Goal: Transaction & Acquisition: Book appointment/travel/reservation

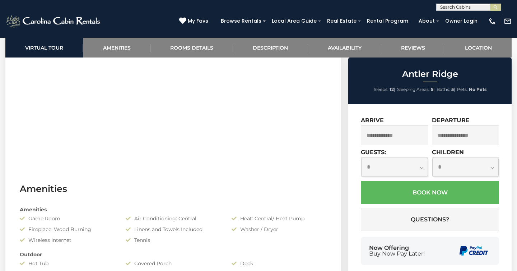
scroll to position [395, 0]
click at [422, 161] on select "**********" at bounding box center [394, 167] width 67 height 19
click at [418, 167] on select "**********" at bounding box center [394, 167] width 67 height 19
select select "**"
click at [361, 158] on select "**********" at bounding box center [394, 167] width 67 height 19
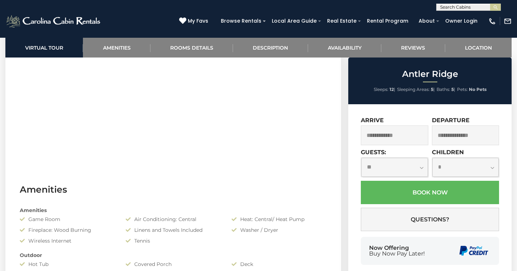
click at [471, 163] on select "**********" at bounding box center [465, 167] width 67 height 19
select select "*"
click at [432, 158] on select "**********" at bounding box center [465, 167] width 67 height 19
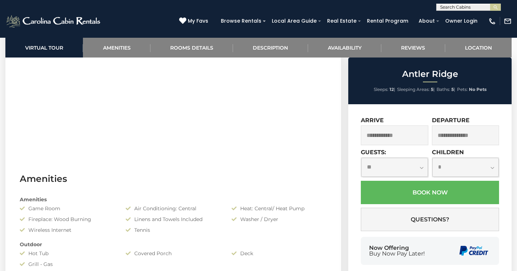
scroll to position [406, 0]
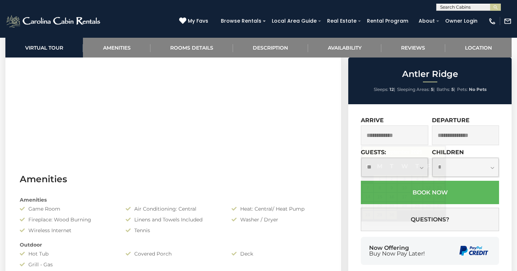
click at [419, 129] on input "text" at bounding box center [395, 135] width 68 height 20
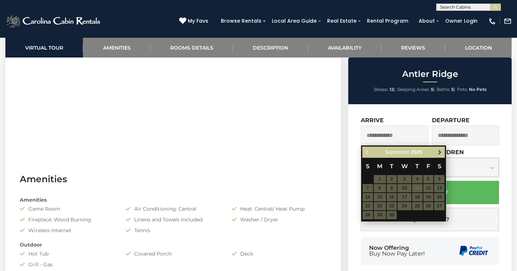
click at [438, 152] on span "Next" at bounding box center [440, 152] width 6 height 6
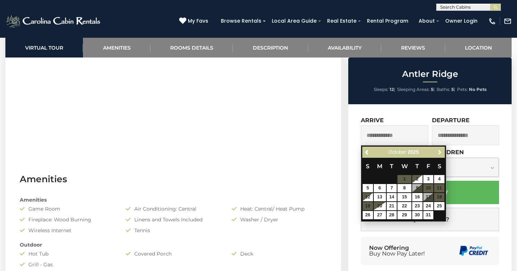
click at [438, 152] on span "Next" at bounding box center [440, 152] width 6 height 6
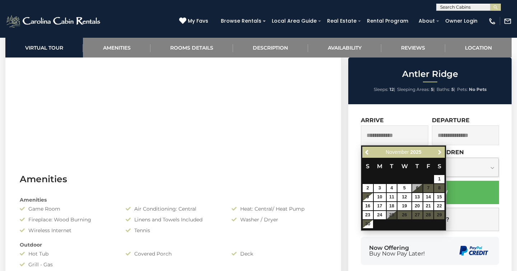
click at [438, 152] on span "Next" at bounding box center [440, 152] width 6 height 6
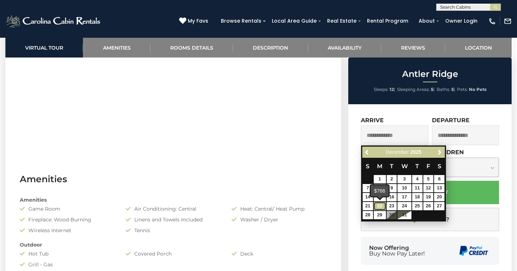
click at [380, 206] on link "22" at bounding box center [380, 206] width 12 height 8
type input "**********"
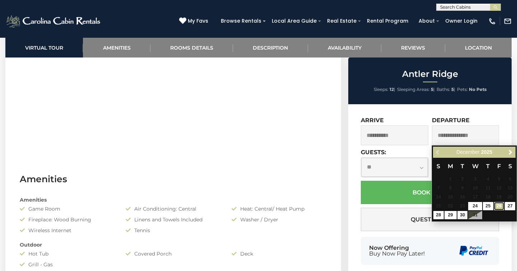
click at [501, 205] on link "26" at bounding box center [499, 206] width 10 height 8
type input "**********"
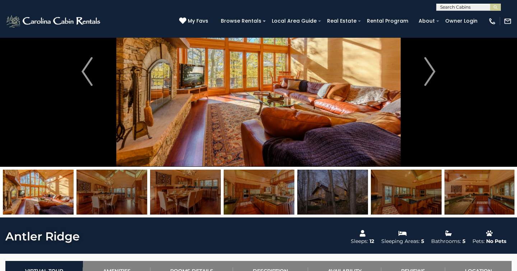
scroll to position [55, 0]
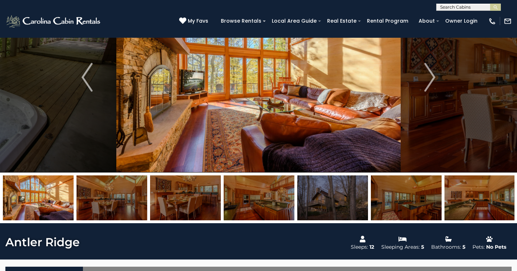
click at [106, 207] on img at bounding box center [112, 197] width 71 height 45
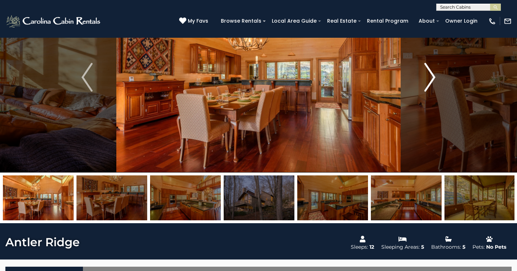
click at [429, 80] on img "Next" at bounding box center [430, 77] width 11 height 29
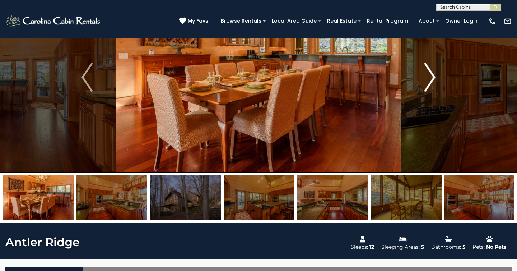
click at [429, 80] on img "Next" at bounding box center [430, 77] width 11 height 29
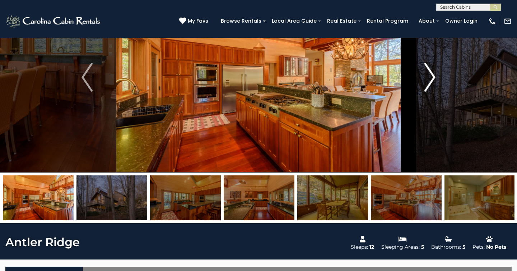
click at [429, 80] on img "Next" at bounding box center [430, 77] width 11 height 29
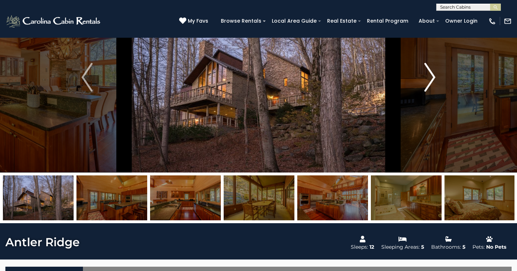
click at [429, 80] on img "Next" at bounding box center [430, 77] width 11 height 29
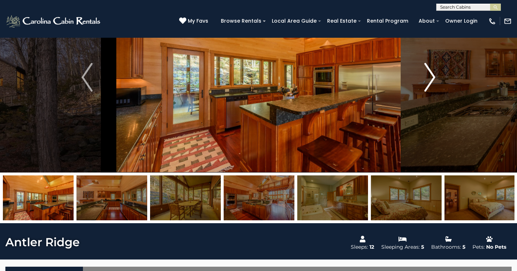
click at [429, 80] on img "Next" at bounding box center [430, 77] width 11 height 29
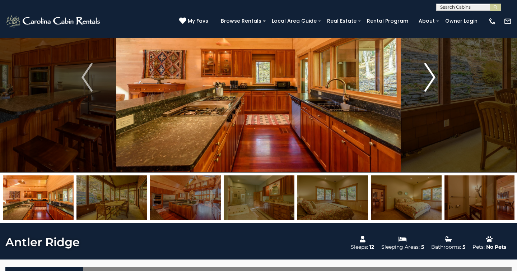
click at [429, 80] on img "Next" at bounding box center [430, 77] width 11 height 29
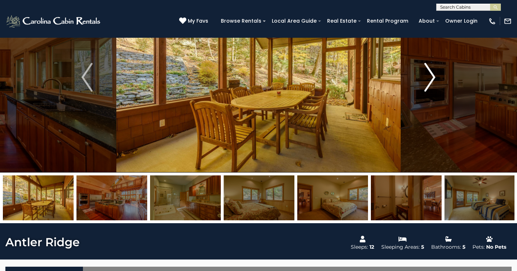
click at [429, 80] on img "Next" at bounding box center [430, 77] width 11 height 29
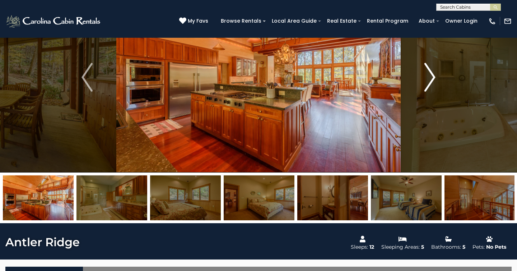
click at [429, 80] on img "Next" at bounding box center [430, 77] width 11 height 29
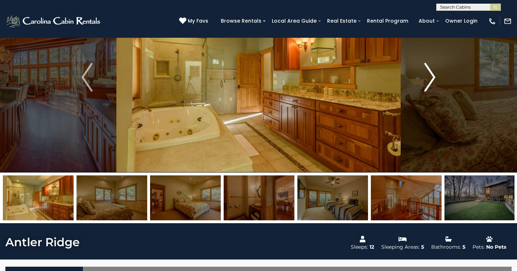
click at [429, 80] on img "Next" at bounding box center [430, 77] width 11 height 29
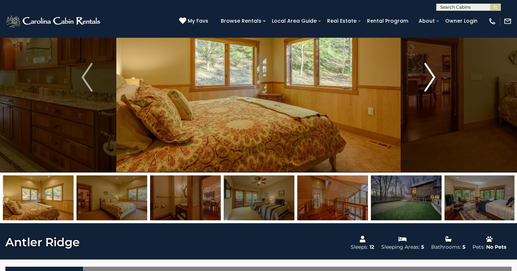
click at [429, 80] on img "Next" at bounding box center [430, 77] width 11 height 29
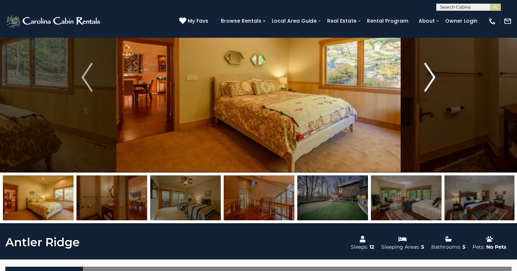
click at [429, 80] on img "Next" at bounding box center [430, 77] width 11 height 29
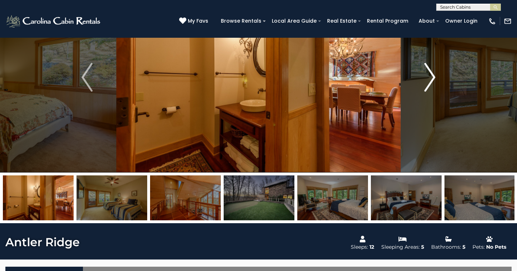
click at [429, 80] on img "Next" at bounding box center [430, 77] width 11 height 29
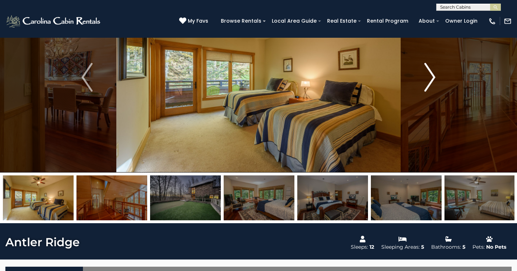
click at [429, 80] on img "Next" at bounding box center [430, 77] width 11 height 29
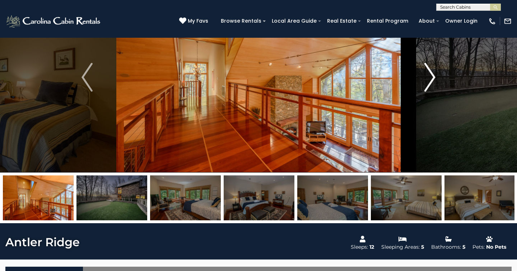
click at [429, 80] on img "Next" at bounding box center [430, 77] width 11 height 29
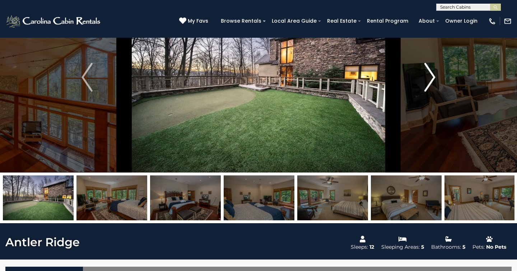
click at [429, 80] on img "Next" at bounding box center [430, 77] width 11 height 29
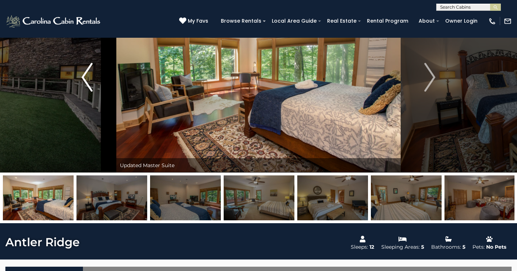
click at [86, 77] on img "Previous" at bounding box center [87, 77] width 11 height 29
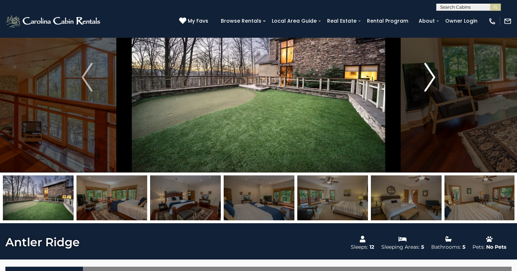
click at [436, 79] on button "Next" at bounding box center [430, 77] width 59 height 190
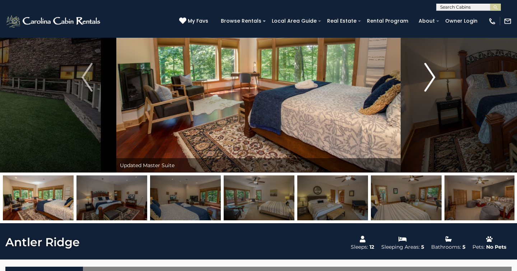
click at [436, 79] on button "Next" at bounding box center [430, 77] width 59 height 190
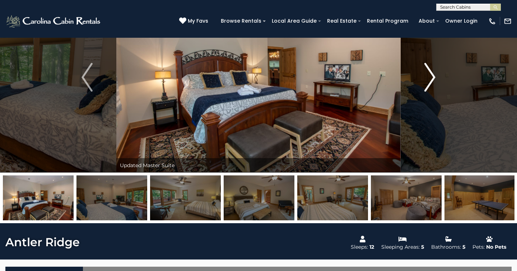
click at [436, 79] on button "Next" at bounding box center [430, 77] width 59 height 190
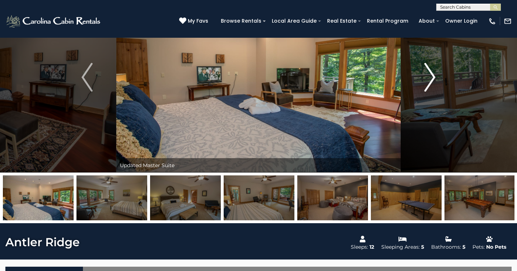
click at [436, 79] on button "Next" at bounding box center [430, 77] width 59 height 190
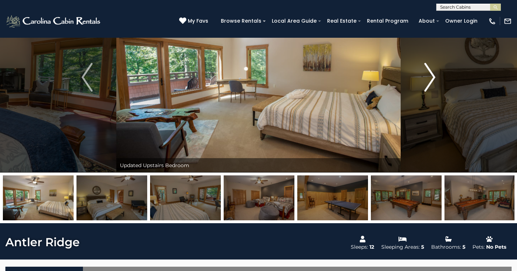
click at [436, 79] on button "Next" at bounding box center [430, 77] width 59 height 190
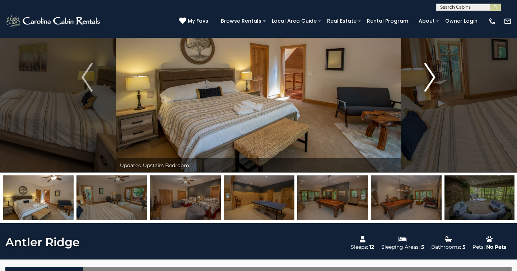
click at [436, 79] on button "Next" at bounding box center [430, 77] width 59 height 190
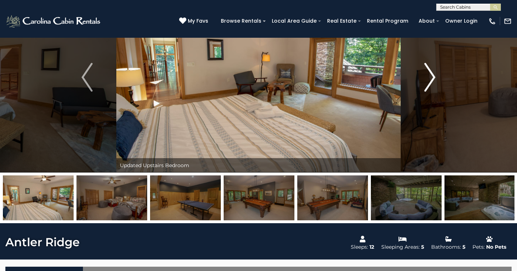
click at [436, 79] on button "Next" at bounding box center [430, 77] width 59 height 190
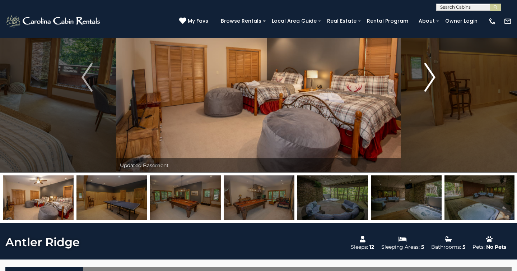
click at [436, 79] on button "Next" at bounding box center [430, 77] width 59 height 190
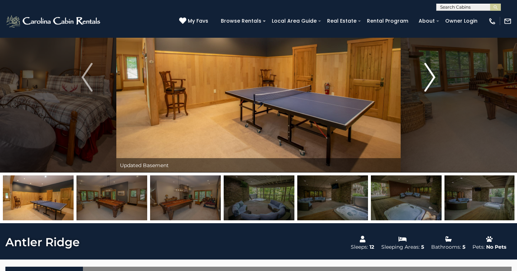
click at [436, 79] on button "Next" at bounding box center [430, 77] width 59 height 190
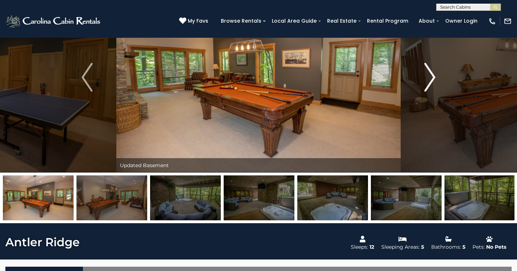
click at [436, 79] on button "Next" at bounding box center [430, 77] width 59 height 190
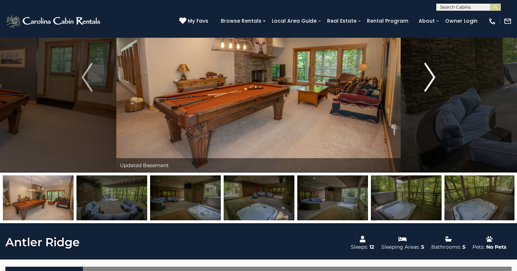
click at [436, 79] on button "Next" at bounding box center [430, 77] width 59 height 190
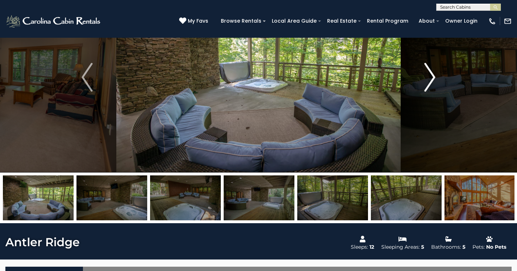
click at [436, 79] on button "Next" at bounding box center [430, 77] width 59 height 190
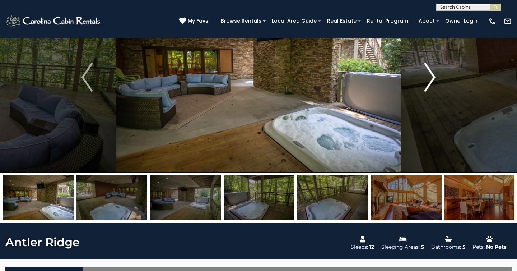
click at [436, 79] on button "Next" at bounding box center [430, 77] width 59 height 190
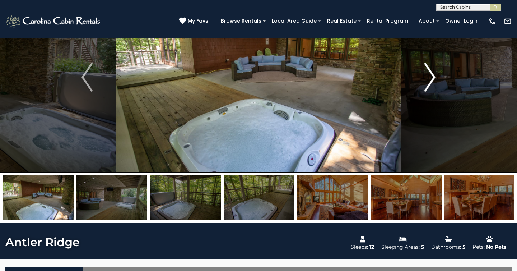
click at [436, 79] on button "Next" at bounding box center [430, 77] width 59 height 190
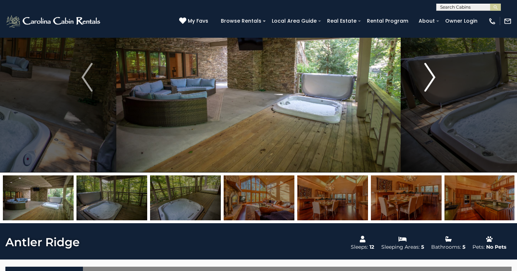
click at [436, 79] on button "Next" at bounding box center [430, 77] width 59 height 190
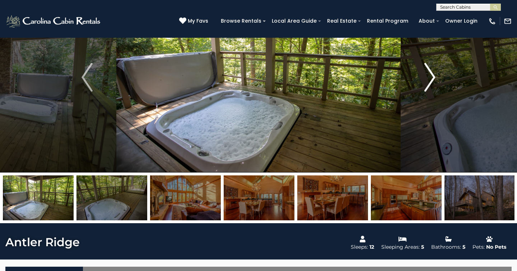
click at [436, 79] on button "Next" at bounding box center [430, 77] width 59 height 190
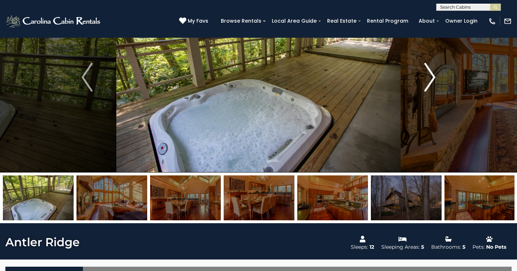
click at [436, 79] on button "Next" at bounding box center [430, 77] width 59 height 190
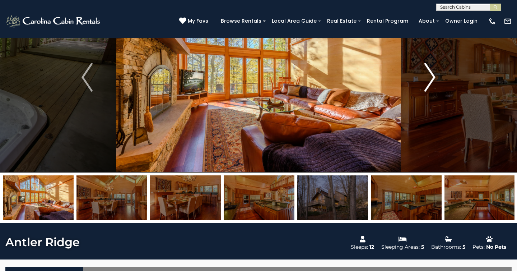
click at [436, 79] on button "Next" at bounding box center [430, 77] width 59 height 190
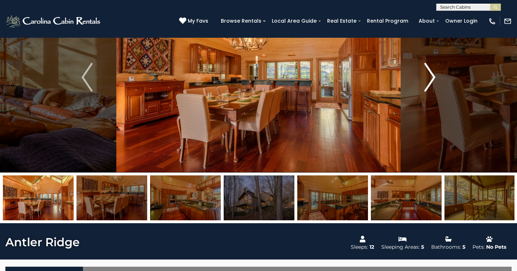
click at [436, 79] on button "Next" at bounding box center [430, 77] width 59 height 190
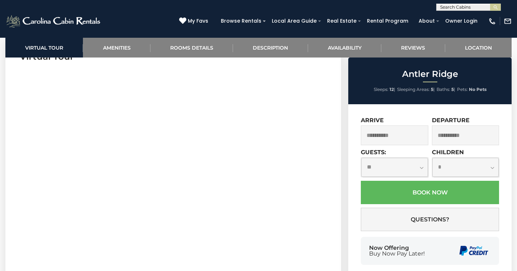
scroll to position [328, 0]
click at [401, 140] on input "**********" at bounding box center [395, 135] width 68 height 20
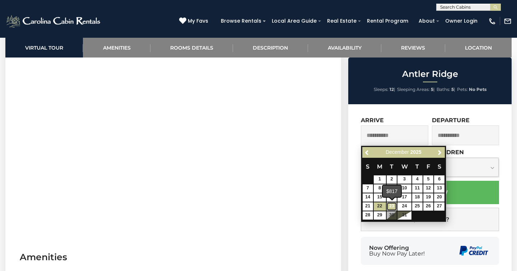
click at [396, 208] on link "23" at bounding box center [392, 206] width 10 height 8
type input "**********"
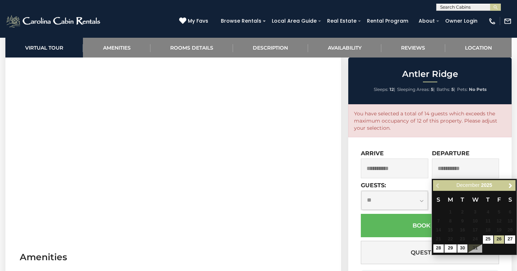
click at [357, 224] on div "**********" at bounding box center [429, 230] width 163 height 187
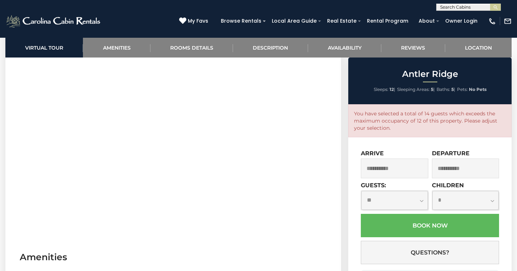
scroll to position [325, 0]
click at [494, 202] on select "**********" at bounding box center [465, 200] width 67 height 19
select select "*"
click at [432, 191] on select "**********" at bounding box center [465, 200] width 67 height 19
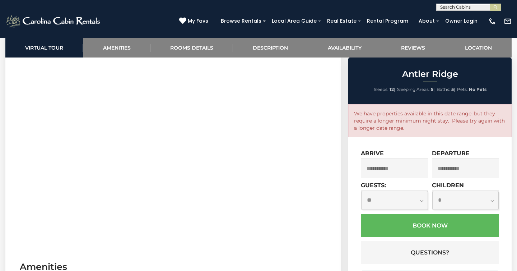
click at [469, 172] on input "**********" at bounding box center [466, 168] width 68 height 20
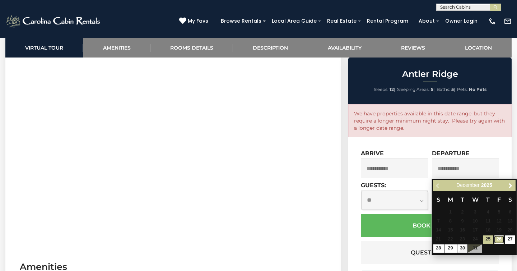
click at [503, 242] on link "26" at bounding box center [499, 239] width 10 height 8
type input "**********"
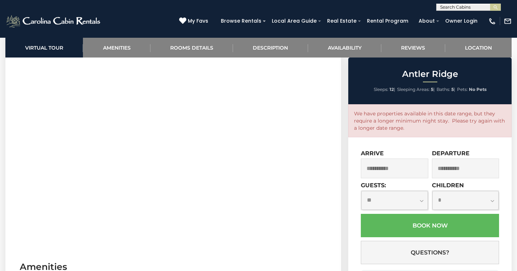
click at [374, 171] on input "**********" at bounding box center [395, 168] width 68 height 20
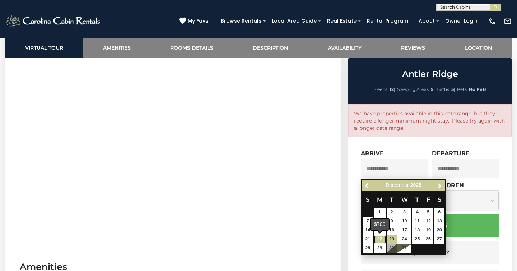
click at [374, 240] on link "22" at bounding box center [380, 239] width 12 height 8
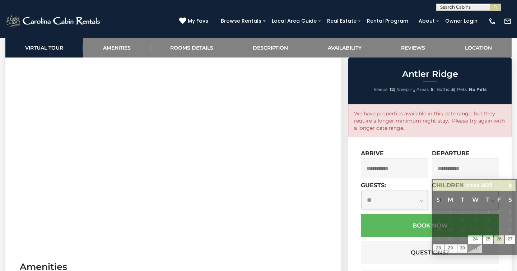
click at [469, 149] on div "**********" at bounding box center [429, 230] width 163 height 187
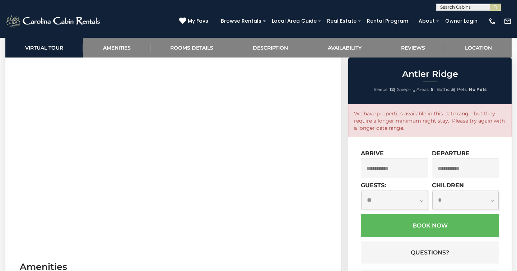
click at [384, 168] on input "**********" at bounding box center [395, 168] width 68 height 20
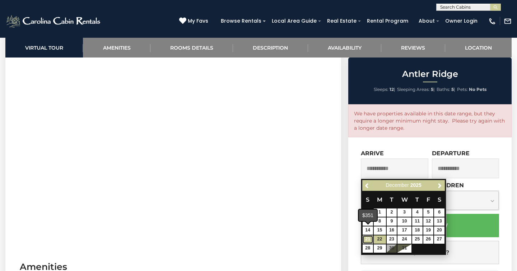
click at [368, 239] on link "21" at bounding box center [368, 239] width 10 height 8
type input "**********"
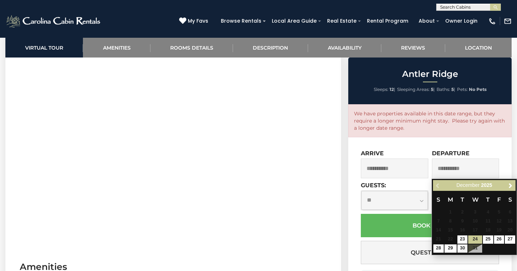
click at [459, 170] on input "**********" at bounding box center [466, 168] width 68 height 20
click at [499, 239] on link "26" at bounding box center [499, 239] width 10 height 8
type input "**********"
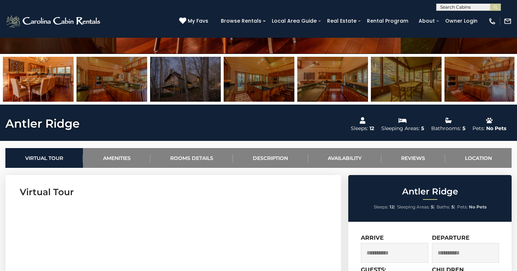
scroll to position [185, 0]
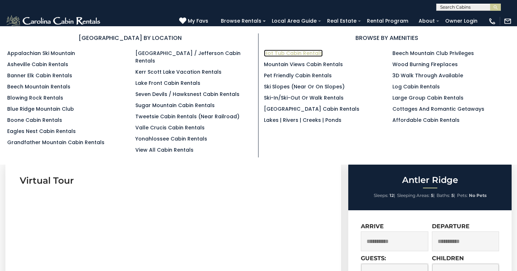
click at [296, 53] on link "Hot Tub Cabin Rentals" at bounding box center [293, 53] width 59 height 7
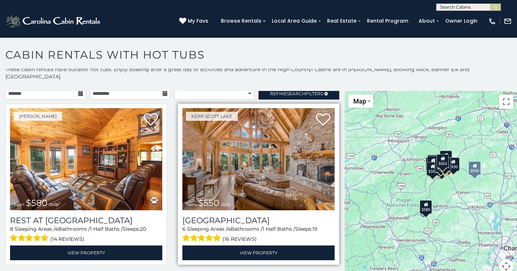
scroll to position [3, 0]
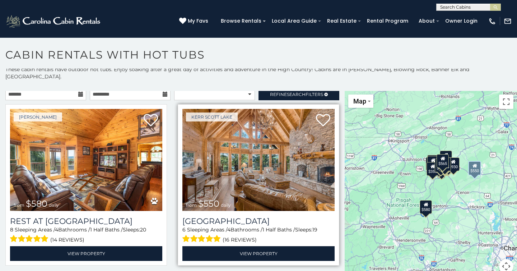
click at [257, 153] on img at bounding box center [258, 160] width 152 height 102
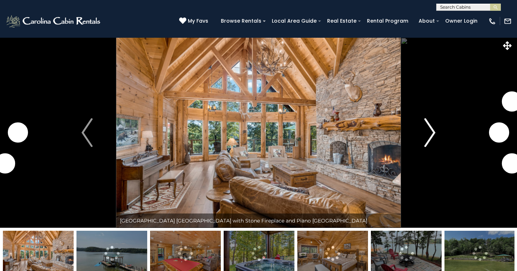
click at [430, 131] on img "Next" at bounding box center [430, 132] width 11 height 29
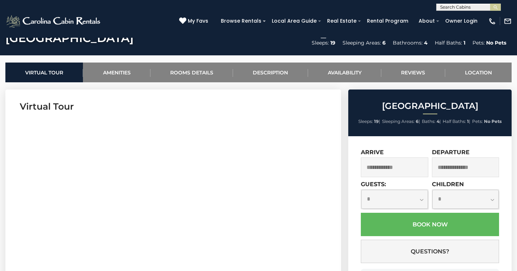
scroll to position [316, 0]
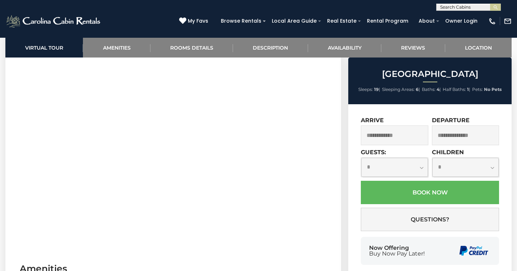
click at [407, 135] on input "text" at bounding box center [395, 135] width 68 height 20
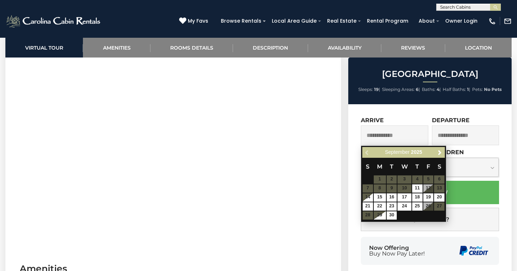
click at [429, 206] on table "S M T W T F S 1 2 3 4 5 6 7 8 9 10 11 12 13 14 15 16 17 18 19 20 21 22 23 24 25…" at bounding box center [403, 189] width 83 height 62
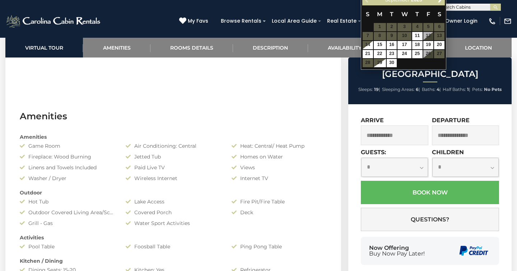
scroll to position [469, 0]
click at [376, 55] on link "22" at bounding box center [380, 54] width 12 height 8
type input "**********"
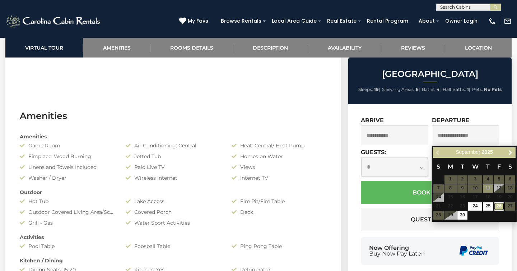
click at [500, 205] on link "26" at bounding box center [499, 206] width 10 height 8
type input "**********"
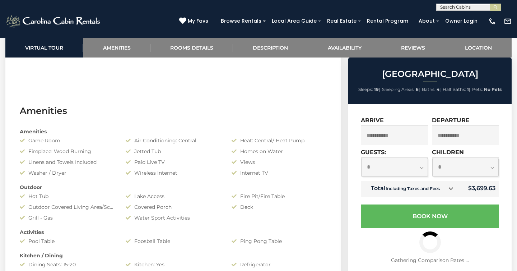
scroll to position [473, 0]
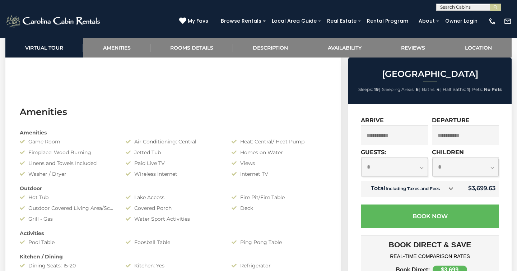
click at [420, 167] on select "**********" at bounding box center [394, 167] width 67 height 19
select select "**"
click at [361, 158] on select "**********" at bounding box center [394, 167] width 67 height 19
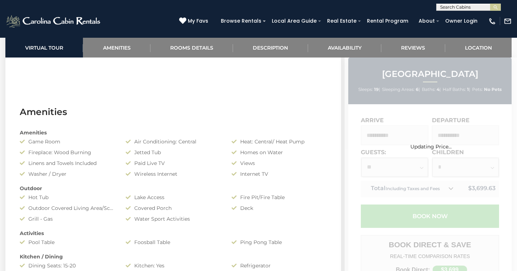
click at [477, 169] on div "Updating Price..." at bounding box center [431, 239] width 172 height 364
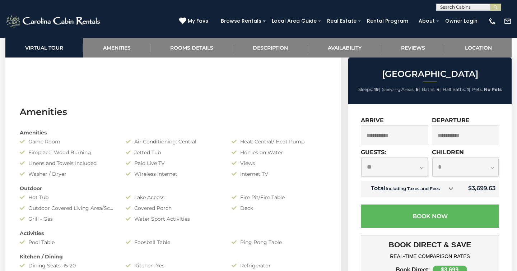
click at [487, 174] on select "**********" at bounding box center [465, 167] width 67 height 19
select select "*"
click at [432, 158] on select "**********" at bounding box center [465, 167] width 67 height 19
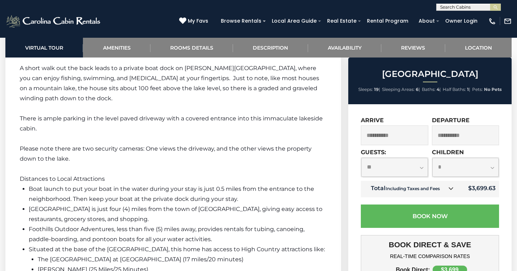
scroll to position [1575, 0]
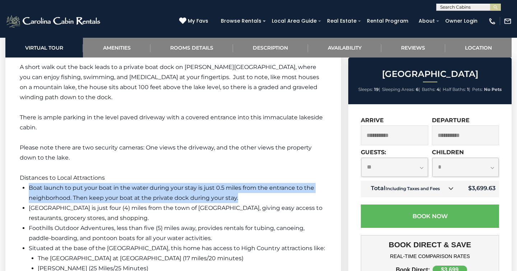
drag, startPoint x: 29, startPoint y: 171, endPoint x: 281, endPoint y: 180, distance: 251.9
click at [281, 183] on li "Boat launch to put your boat in the water during your stay is just 0.5 miles fr…" at bounding box center [178, 193] width 298 height 20
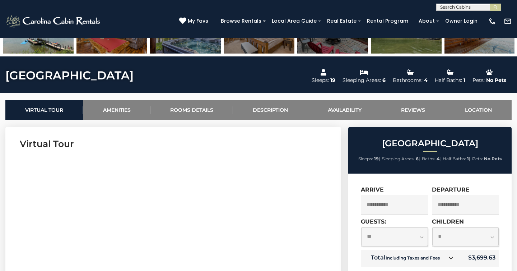
scroll to position [221, 0]
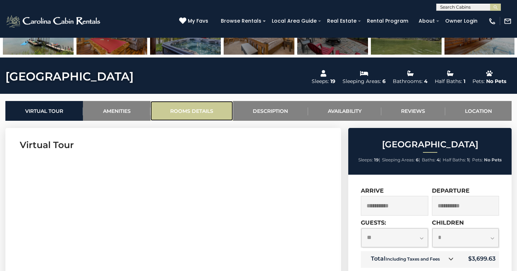
click at [200, 110] on link "Rooms Details" at bounding box center [191, 111] width 83 height 20
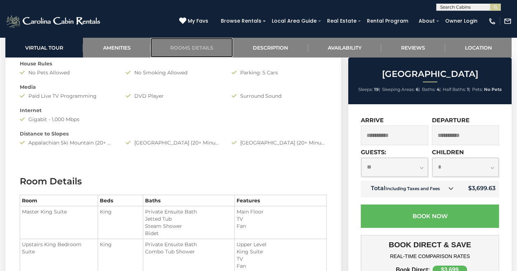
scroll to position [710, 0]
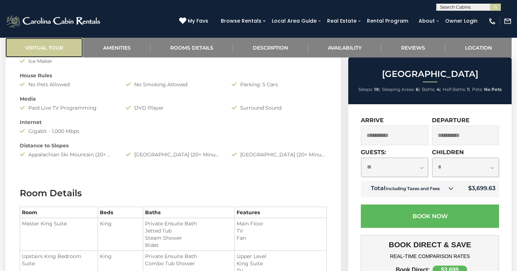
click at [51, 48] on link "Virtual Tour" at bounding box center [44, 48] width 78 height 20
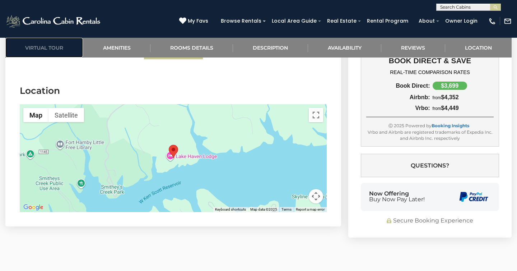
scroll to position [2401, 0]
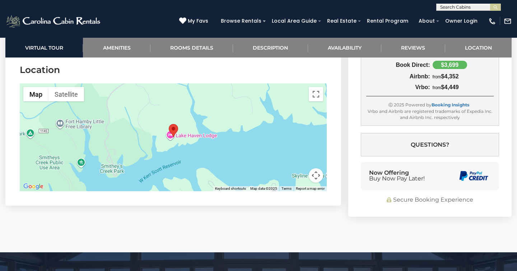
click at [115, 121] on div at bounding box center [173, 137] width 307 height 108
click at [42, 87] on button "Map" at bounding box center [35, 94] width 25 height 14
click at [318, 87] on button "Toggle fullscreen view" at bounding box center [316, 94] width 14 height 14
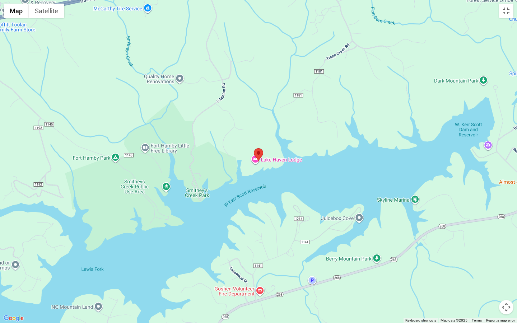
click at [509, 270] on button "Map camera controls" at bounding box center [506, 307] width 14 height 14
click at [490, 270] on button "Zoom out" at bounding box center [488, 307] width 14 height 14
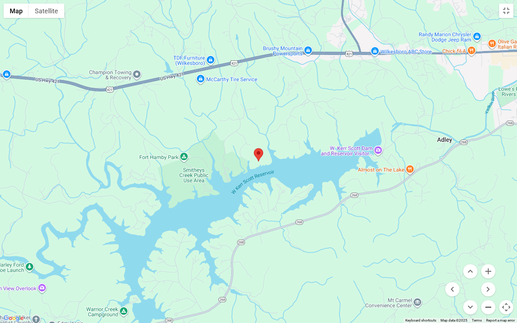
click at [490, 270] on button "Zoom out" at bounding box center [488, 307] width 14 height 14
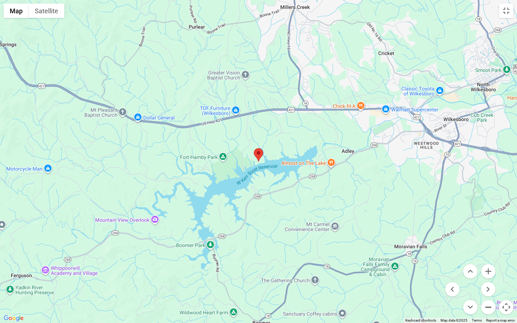
click at [490, 270] on button "Zoom out" at bounding box center [488, 307] width 14 height 14
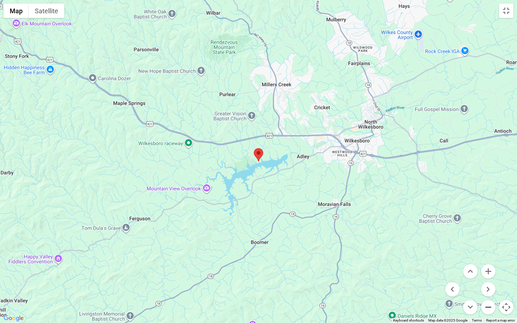
click at [490, 270] on button "Zoom out" at bounding box center [488, 307] width 14 height 14
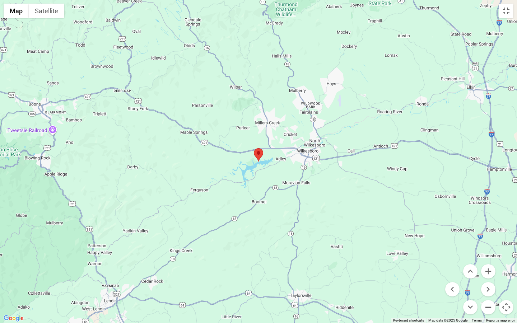
click at [490, 270] on button "Zoom out" at bounding box center [488, 307] width 14 height 14
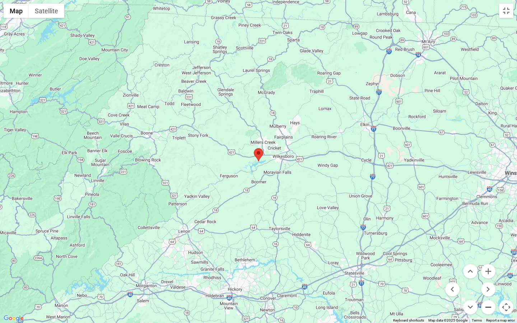
click at [490, 270] on button "Zoom out" at bounding box center [488, 307] width 14 height 14
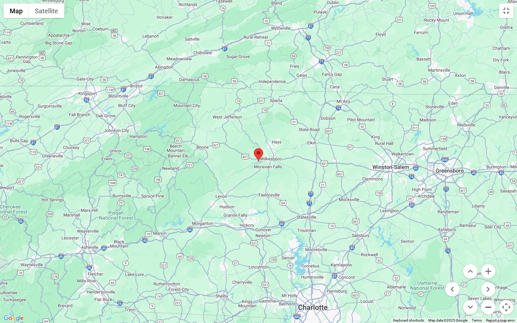
click at [490, 270] on button "Zoom out" at bounding box center [488, 307] width 14 height 14
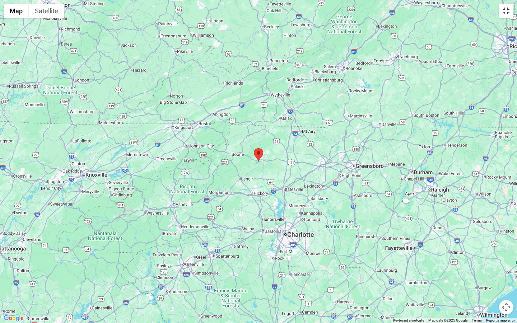
click at [511, 13] on button "Toggle fullscreen view" at bounding box center [506, 11] width 14 height 14
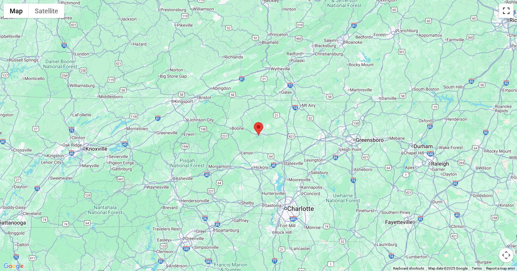
scroll to position [1375, 0]
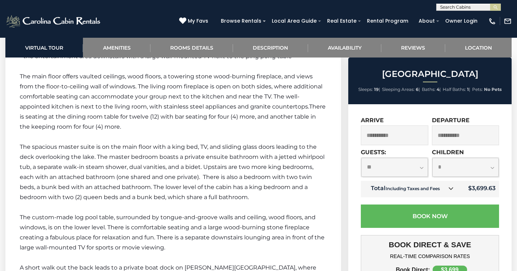
click at [380, 135] on input "**********" at bounding box center [395, 135] width 68 height 20
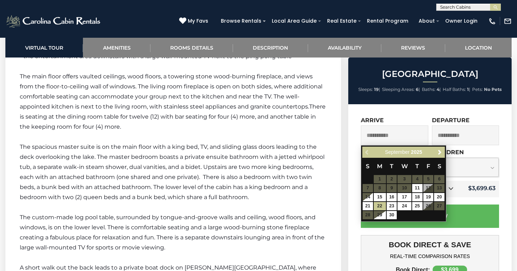
click at [429, 207] on table "S M T W T F S 1 2 3 4 5 6 7 8 9 10 11 12 13 14 15 16 17 18 19 20 21 22 23 24 25…" at bounding box center [403, 189] width 83 height 62
click at [487, 148] on body "**********" at bounding box center [258, 46] width 517 height 2767
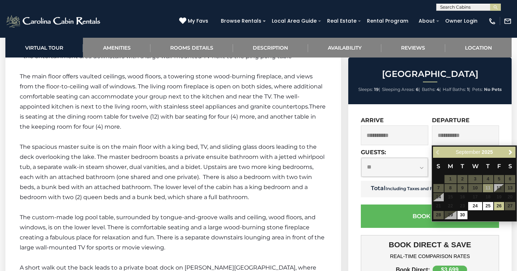
click at [504, 115] on div "**********" at bounding box center [429, 262] width 163 height 317
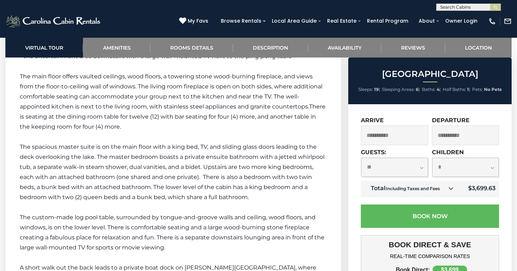
click at [383, 135] on input "**********" at bounding box center [395, 135] width 68 height 20
click at [403, 116] on div "**********" at bounding box center [429, 262] width 163 height 317
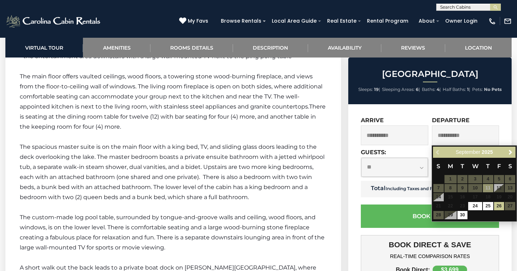
click at [409, 114] on div "**********" at bounding box center [429, 262] width 163 height 317
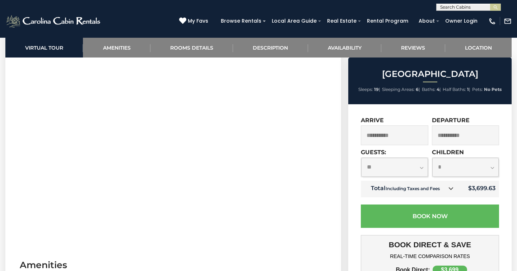
scroll to position [301, 0]
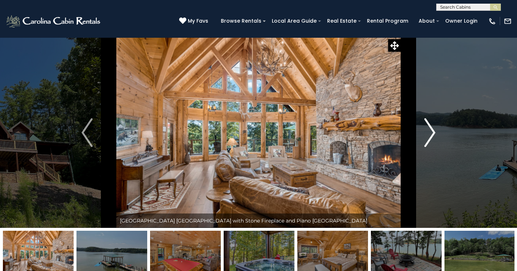
click at [431, 133] on img "Next" at bounding box center [430, 132] width 11 height 29
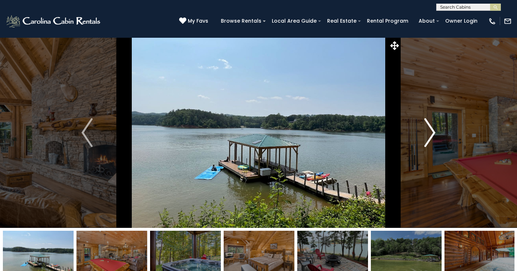
click at [431, 133] on img "Next" at bounding box center [430, 132] width 11 height 29
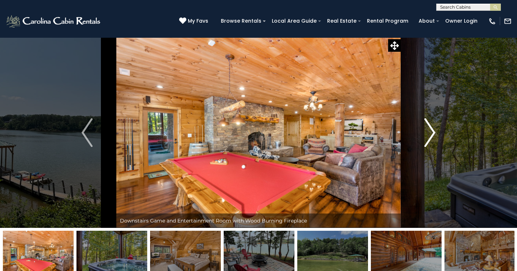
click at [431, 133] on img "Next" at bounding box center [430, 132] width 11 height 29
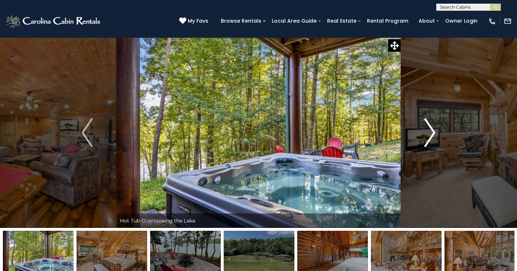
click at [431, 133] on img "Next" at bounding box center [430, 132] width 11 height 29
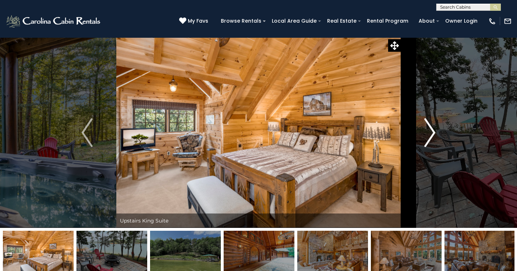
click at [431, 133] on img "Next" at bounding box center [430, 132] width 11 height 29
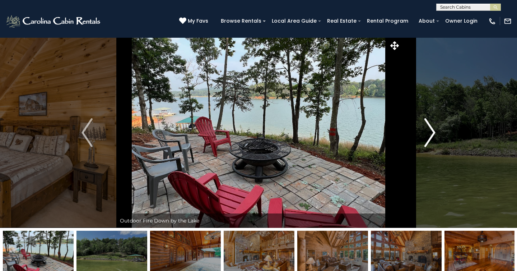
click at [431, 133] on img "Next" at bounding box center [430, 132] width 11 height 29
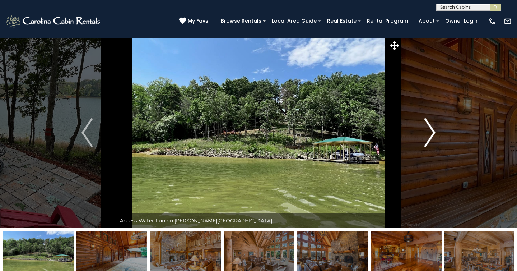
click at [431, 133] on img "Next" at bounding box center [430, 132] width 11 height 29
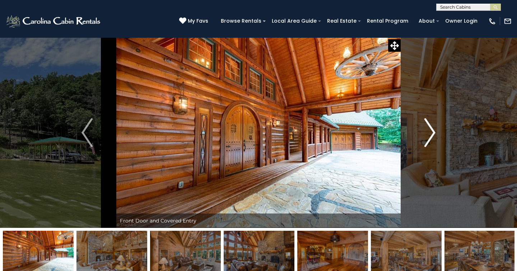
click at [431, 133] on img "Next" at bounding box center [430, 132] width 11 height 29
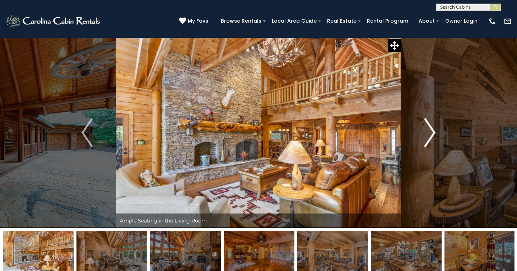
click at [431, 133] on img "Next" at bounding box center [430, 132] width 11 height 29
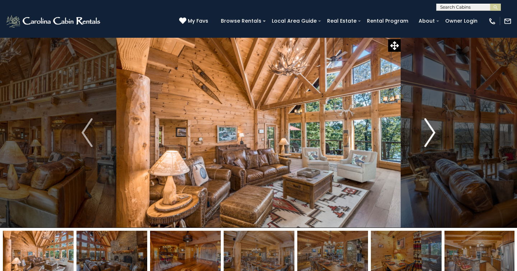
click at [431, 133] on img "Next" at bounding box center [430, 132] width 11 height 29
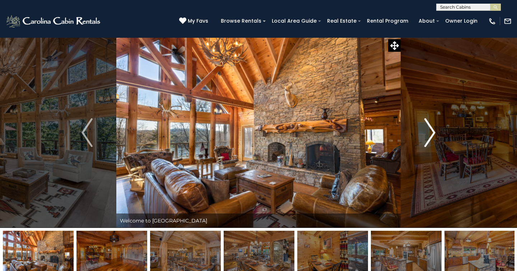
click at [431, 133] on img "Next" at bounding box center [430, 132] width 11 height 29
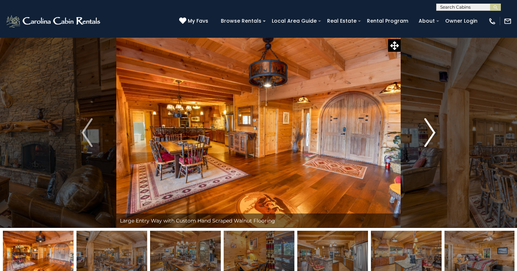
click at [431, 133] on img "Next" at bounding box center [430, 132] width 11 height 29
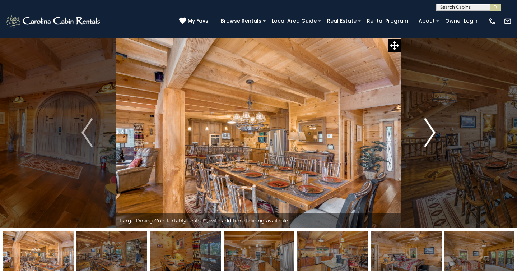
click at [431, 133] on img "Next" at bounding box center [430, 132] width 11 height 29
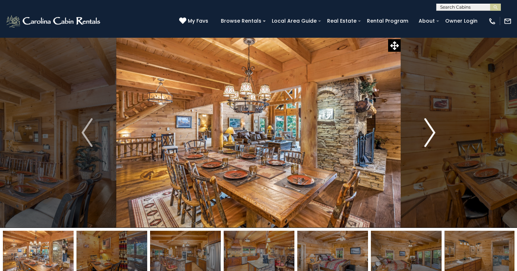
click at [431, 133] on img "Next" at bounding box center [430, 132] width 11 height 29
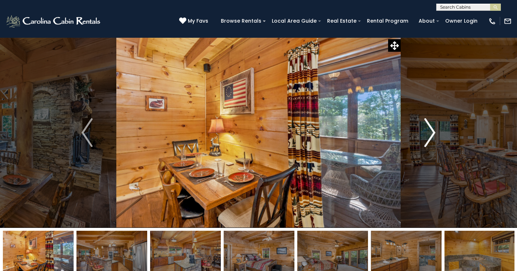
click at [431, 133] on img "Next" at bounding box center [430, 132] width 11 height 29
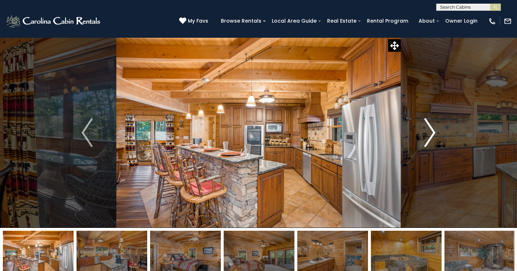
click at [431, 133] on img "Next" at bounding box center [430, 132] width 11 height 29
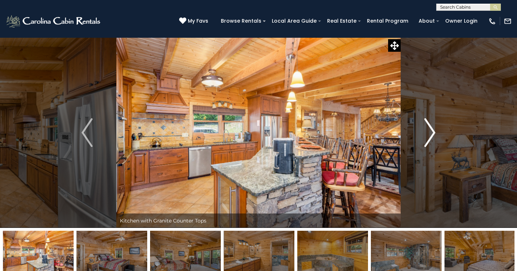
click at [431, 133] on img "Next" at bounding box center [430, 132] width 11 height 29
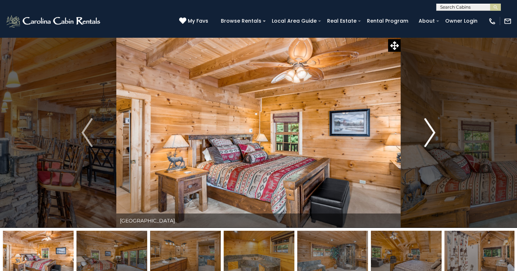
click at [431, 133] on img "Next" at bounding box center [430, 132] width 11 height 29
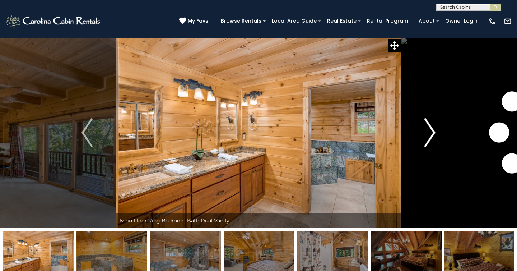
click at [431, 133] on img "Next" at bounding box center [430, 132] width 11 height 29
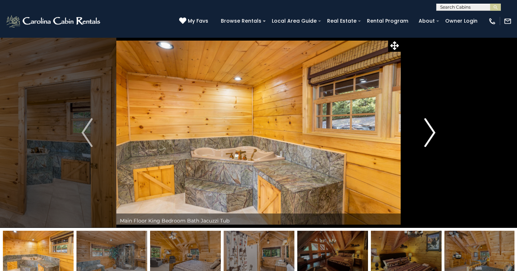
click at [431, 133] on img "Next" at bounding box center [430, 132] width 11 height 29
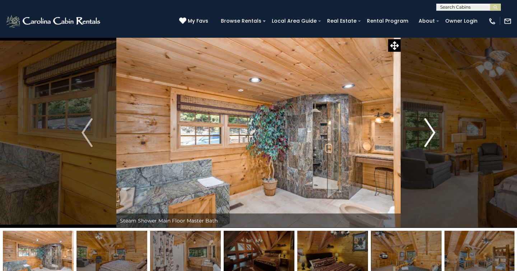
click at [431, 133] on img "Next" at bounding box center [430, 132] width 11 height 29
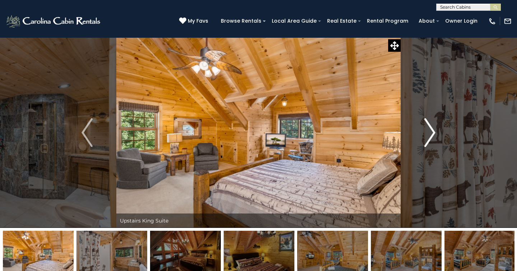
click at [430, 126] on img "Next" at bounding box center [430, 132] width 11 height 29
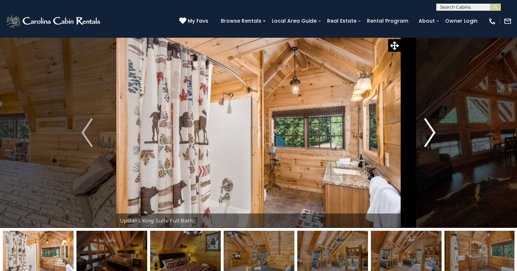
click at [430, 128] on img "Next" at bounding box center [430, 132] width 11 height 29
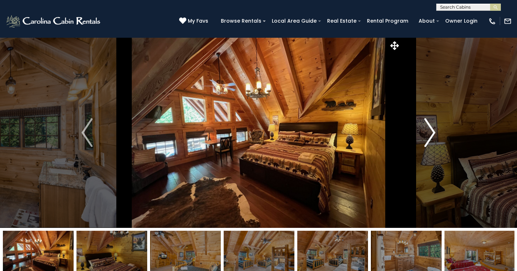
click at [430, 128] on img "Next" at bounding box center [430, 132] width 11 height 29
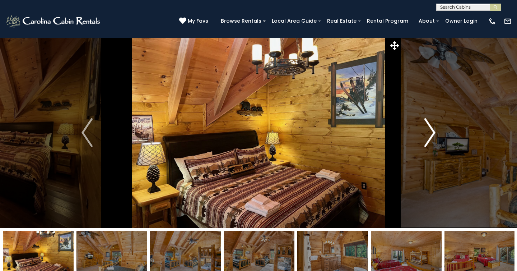
click at [430, 128] on img "Next" at bounding box center [430, 132] width 11 height 29
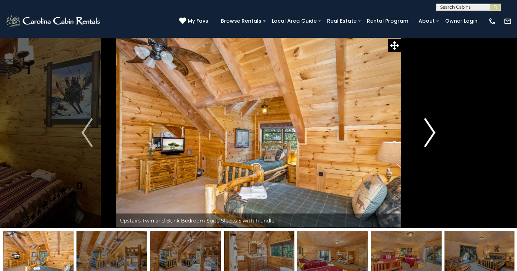
click at [430, 128] on img "Next" at bounding box center [430, 132] width 11 height 29
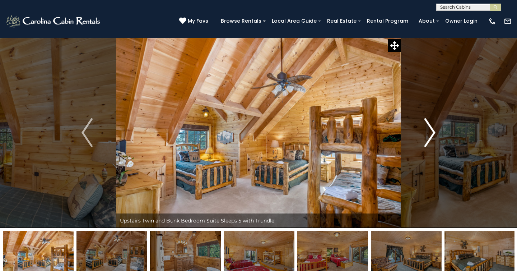
click at [430, 128] on img "Next" at bounding box center [430, 132] width 11 height 29
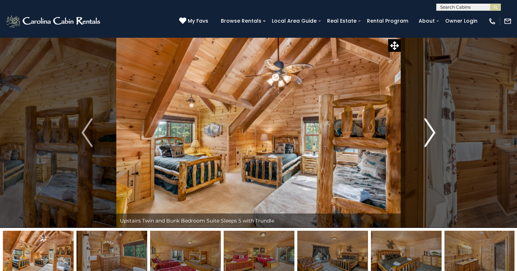
click at [430, 128] on img "Next" at bounding box center [430, 132] width 11 height 29
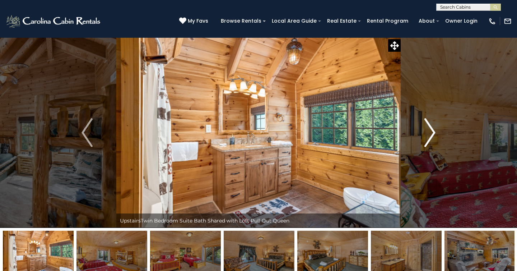
click at [430, 128] on img "Next" at bounding box center [430, 132] width 11 height 29
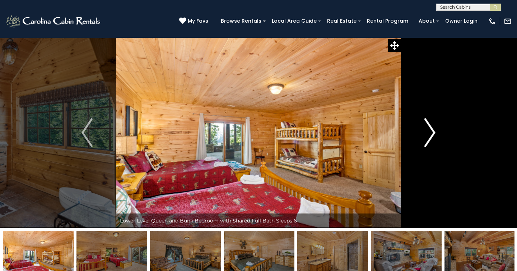
click at [430, 128] on img "Next" at bounding box center [430, 132] width 11 height 29
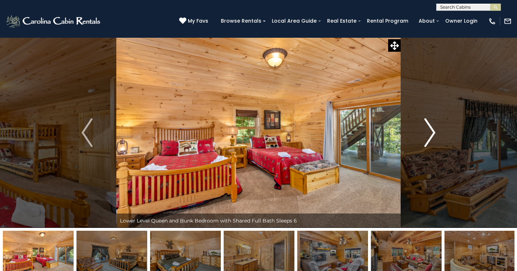
click at [430, 128] on img "Next" at bounding box center [430, 132] width 11 height 29
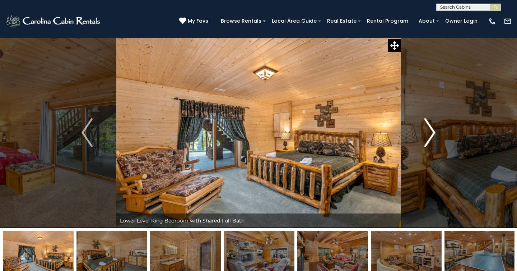
click at [430, 128] on img "Next" at bounding box center [430, 132] width 11 height 29
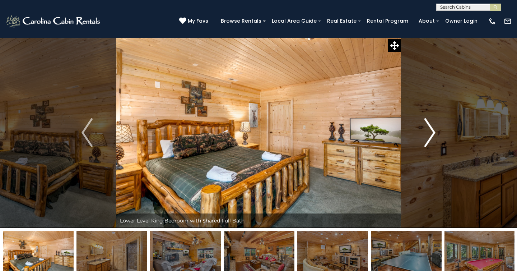
click at [430, 128] on img "Next" at bounding box center [430, 132] width 11 height 29
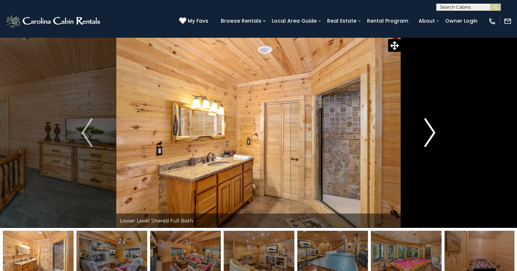
click at [430, 128] on img "Next" at bounding box center [430, 132] width 11 height 29
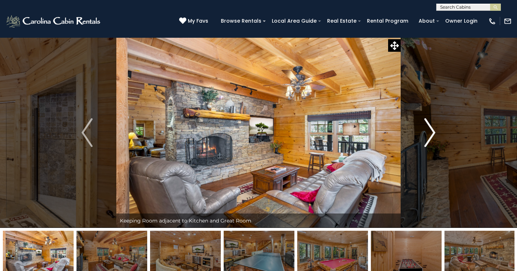
click at [430, 128] on img "Next" at bounding box center [430, 132] width 11 height 29
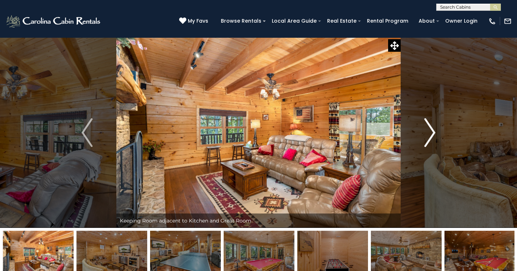
click at [430, 128] on img "Next" at bounding box center [430, 132] width 11 height 29
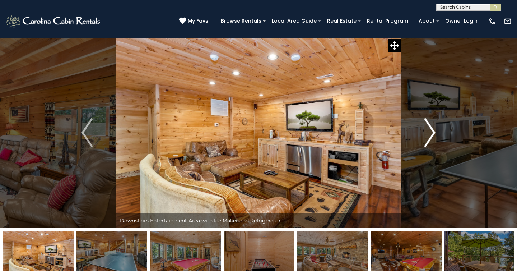
click at [430, 128] on img "Next" at bounding box center [430, 132] width 11 height 29
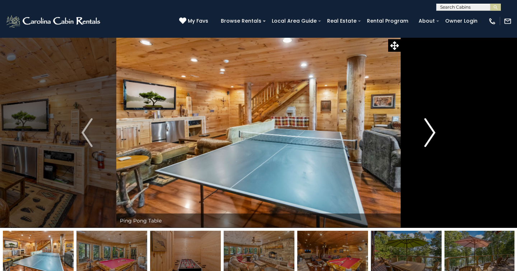
click at [430, 128] on img "Next" at bounding box center [430, 132] width 11 height 29
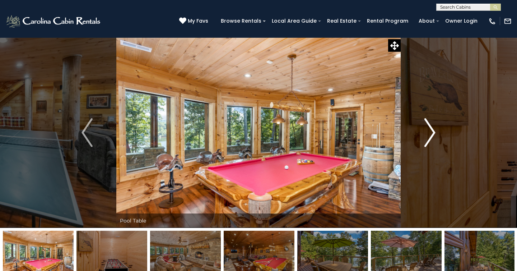
click at [430, 128] on img "Next" at bounding box center [430, 132] width 11 height 29
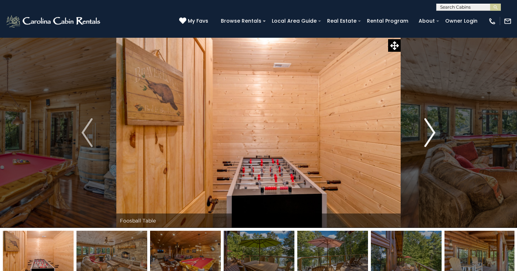
click at [434, 133] on img "Next" at bounding box center [430, 132] width 11 height 29
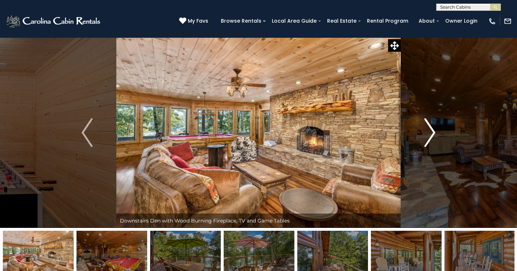
click at [431, 133] on img "Next" at bounding box center [430, 132] width 11 height 29
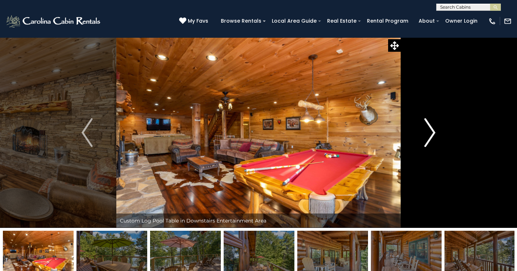
click at [431, 133] on img "Next" at bounding box center [430, 132] width 11 height 29
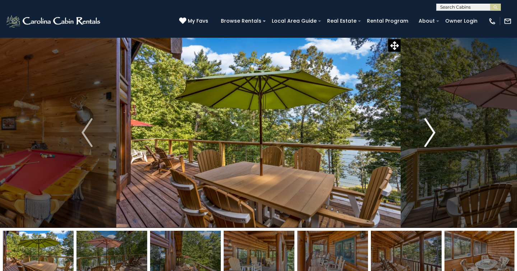
click at [431, 133] on img "Next" at bounding box center [430, 132] width 11 height 29
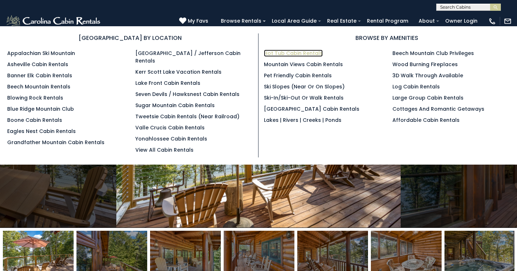
click at [294, 53] on link "Hot Tub Cabin Rentals" at bounding box center [293, 53] width 59 height 7
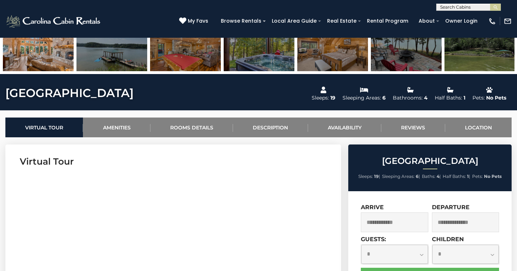
scroll to position [315, 0]
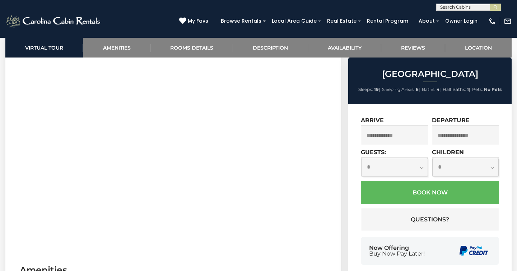
click at [395, 136] on input "text" at bounding box center [395, 135] width 68 height 20
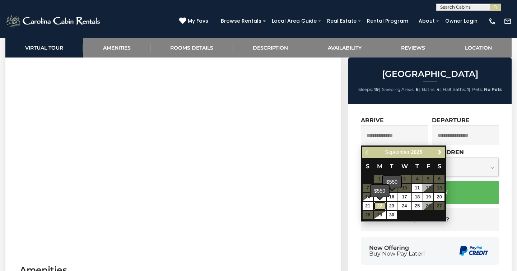
click at [381, 204] on link "22" at bounding box center [380, 206] width 12 height 8
type input "**********"
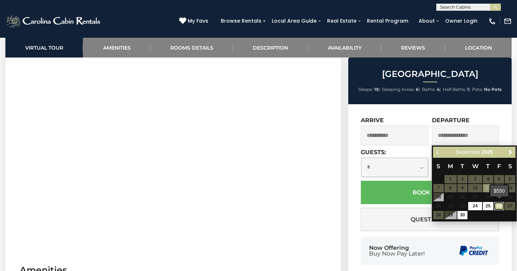
click at [501, 207] on link "26" at bounding box center [499, 206] width 10 height 8
type input "**********"
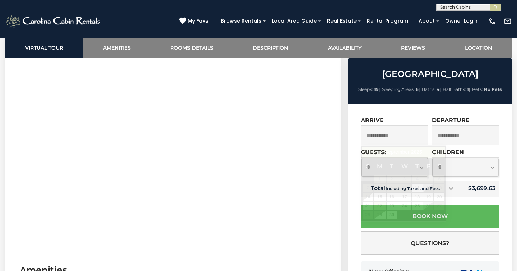
click at [394, 132] on input "**********" at bounding box center [395, 135] width 68 height 20
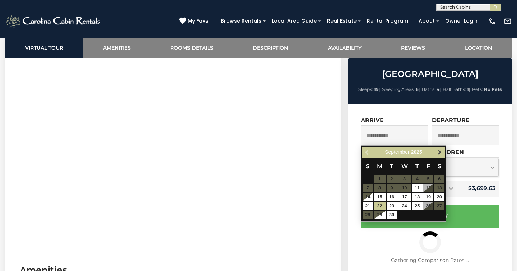
click at [441, 154] on span "Next" at bounding box center [440, 152] width 6 height 6
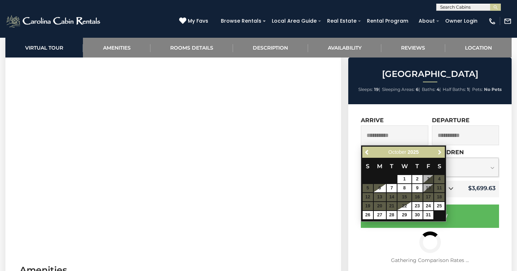
click at [441, 154] on span "Next" at bounding box center [440, 152] width 6 height 6
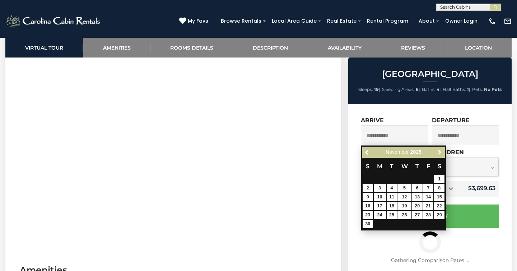
click at [441, 154] on span "Next" at bounding box center [440, 152] width 6 height 6
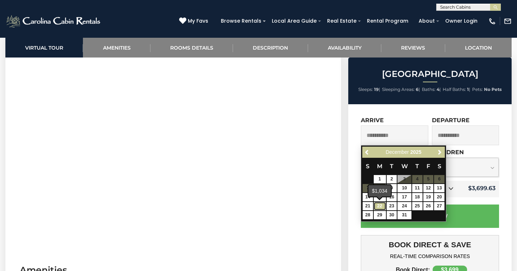
click at [380, 206] on link "22" at bounding box center [380, 206] width 12 height 8
type input "**********"
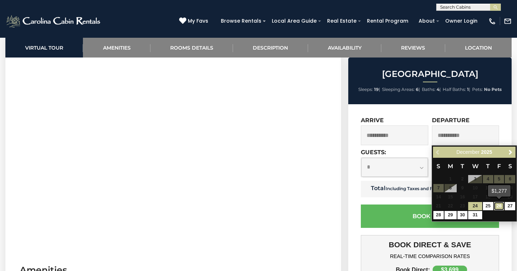
click at [502, 207] on link "26" at bounding box center [499, 206] width 10 height 8
type input "**********"
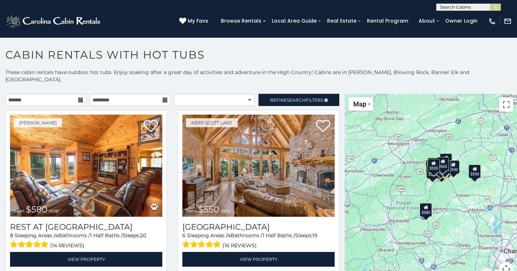
click at [82, 97] on icon at bounding box center [80, 99] width 5 height 5
click at [78, 94] on input "text" at bounding box center [45, 100] width 81 height 12
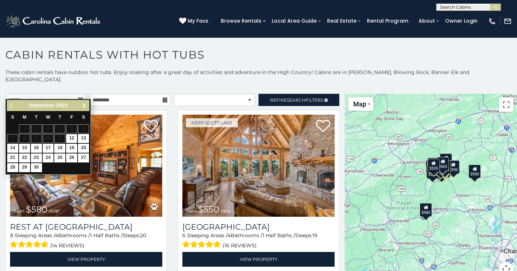
click at [84, 106] on span "Next" at bounding box center [85, 106] width 6 height 6
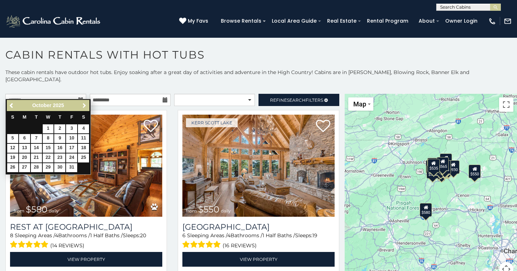
click at [84, 106] on span "Next" at bounding box center [85, 106] width 6 height 6
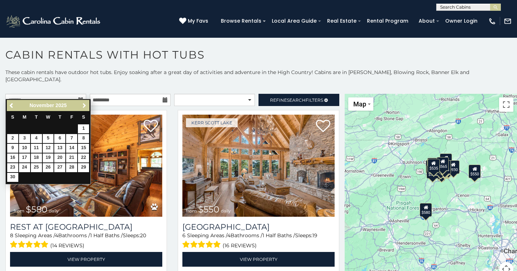
click at [84, 106] on span "Next" at bounding box center [85, 106] width 6 height 6
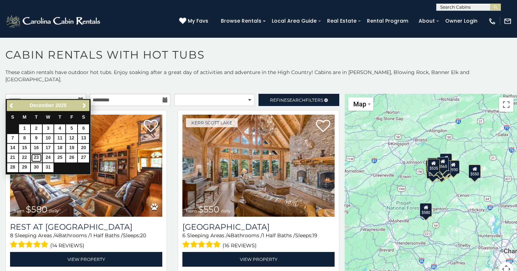
click at [33, 159] on link "23" at bounding box center [36, 157] width 11 height 9
type input "**********"
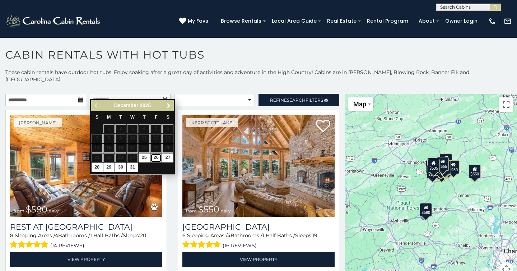
click at [156, 159] on link "26" at bounding box center [155, 157] width 11 height 9
type input "**********"
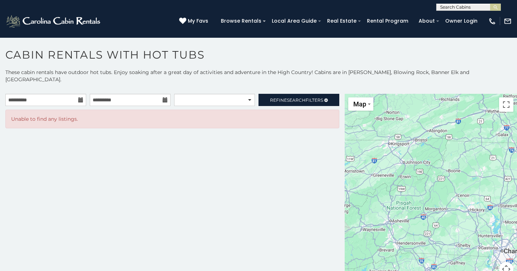
click at [80, 97] on icon at bounding box center [80, 99] width 5 height 5
click at [47, 94] on input "**********" at bounding box center [45, 100] width 81 height 12
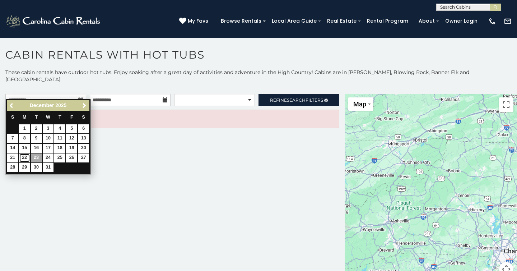
click at [25, 159] on link "22" at bounding box center [24, 157] width 11 height 9
type input "**********"
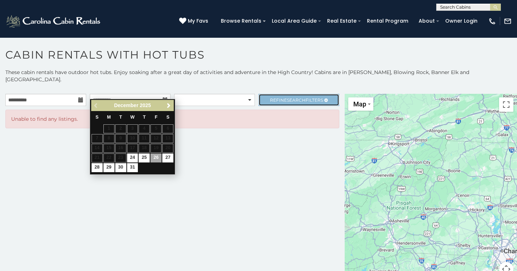
click at [275, 97] on span "Refine Search Filters" at bounding box center [296, 99] width 53 height 5
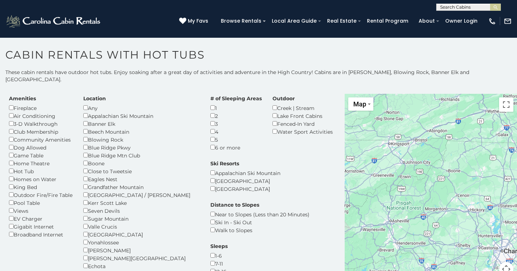
scroll to position [16, 0]
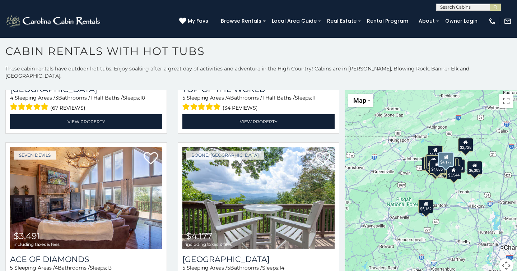
scroll to position [2049, 0]
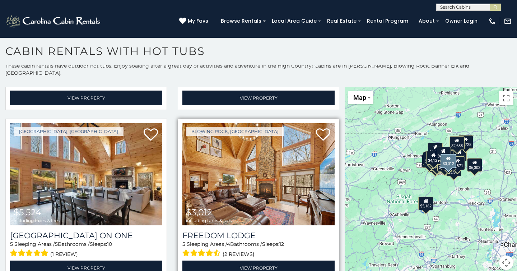
scroll to position [4275, 0]
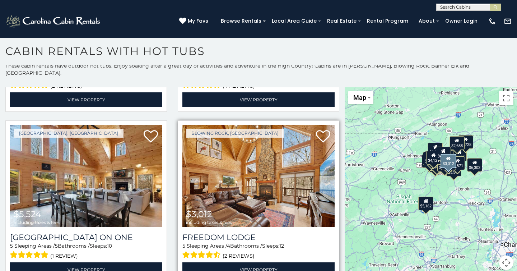
click at [217, 177] on img at bounding box center [258, 176] width 152 height 102
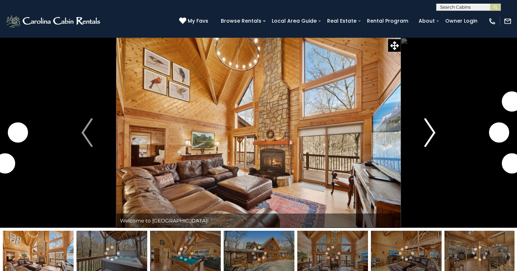
click at [430, 136] on img "Next" at bounding box center [430, 132] width 11 height 29
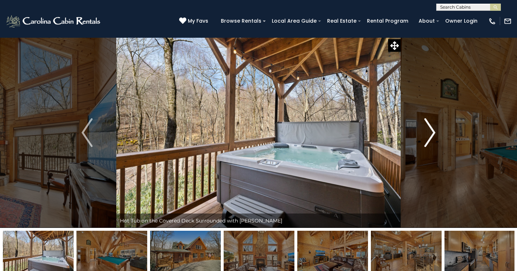
click at [430, 136] on img "Next" at bounding box center [430, 132] width 11 height 29
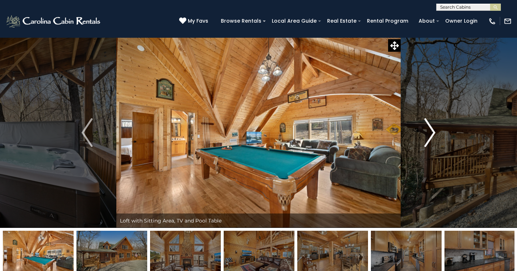
click at [430, 136] on img "Next" at bounding box center [430, 132] width 11 height 29
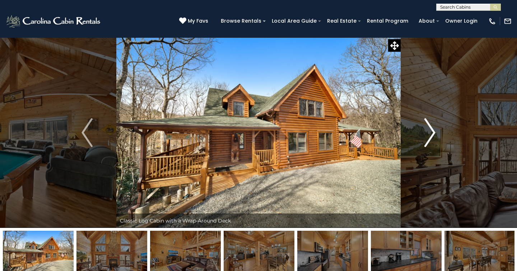
click at [430, 136] on img "Next" at bounding box center [430, 132] width 11 height 29
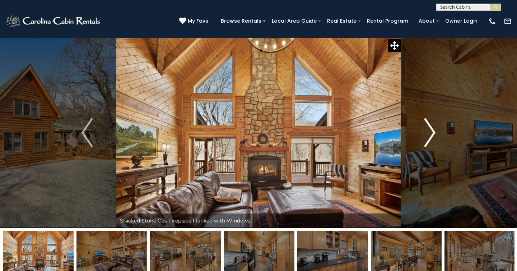
click at [430, 136] on img "Next" at bounding box center [430, 132] width 11 height 29
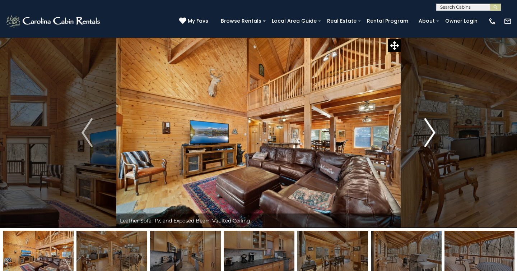
click at [430, 136] on img "Next" at bounding box center [430, 132] width 11 height 29
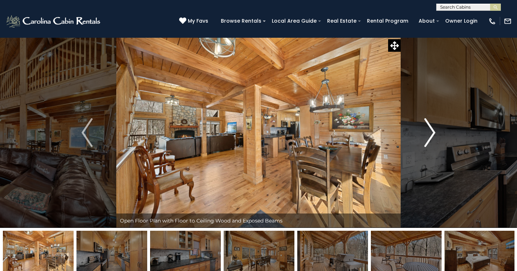
click at [430, 136] on img "Next" at bounding box center [430, 132] width 11 height 29
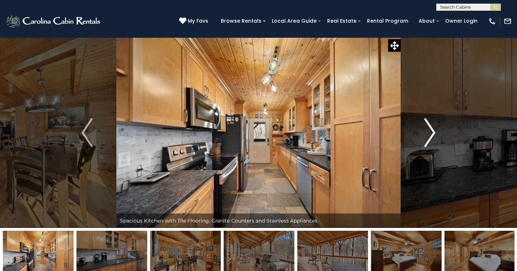
click at [430, 136] on img "Next" at bounding box center [430, 132] width 11 height 29
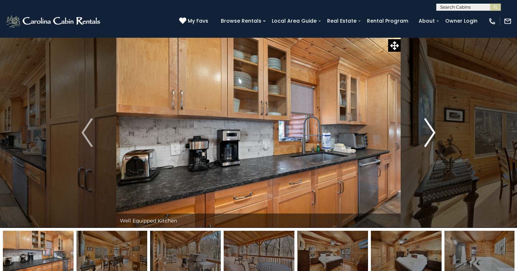
click at [429, 136] on img "Next" at bounding box center [430, 132] width 11 height 29
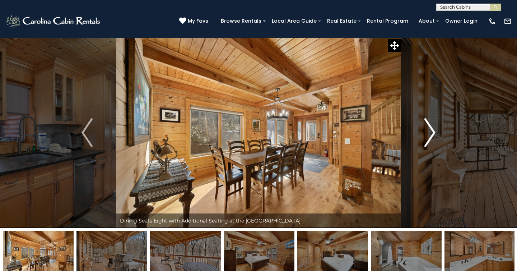
click at [429, 136] on img "Next" at bounding box center [430, 132] width 11 height 29
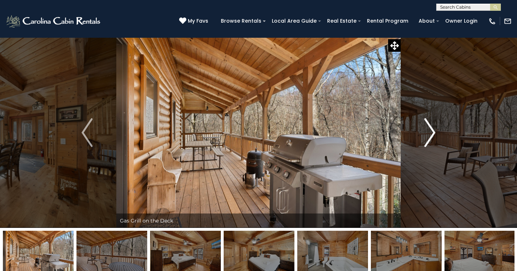
click at [429, 136] on img "Next" at bounding box center [430, 132] width 11 height 29
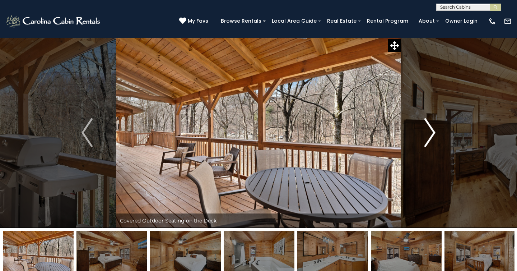
click at [429, 136] on img "Next" at bounding box center [430, 132] width 11 height 29
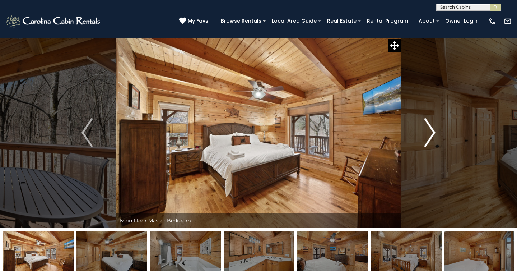
click at [429, 136] on img "Next" at bounding box center [430, 132] width 11 height 29
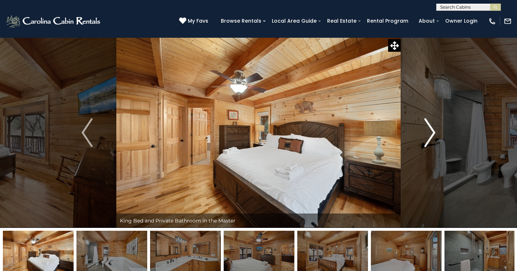
click at [429, 136] on img "Next" at bounding box center [430, 132] width 11 height 29
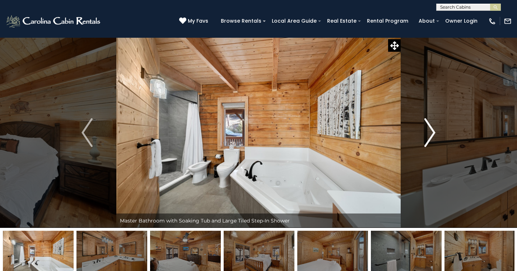
click at [429, 136] on img "Next" at bounding box center [430, 132] width 11 height 29
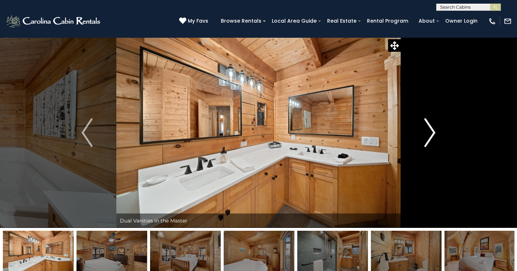
click at [429, 136] on img "Next" at bounding box center [430, 132] width 11 height 29
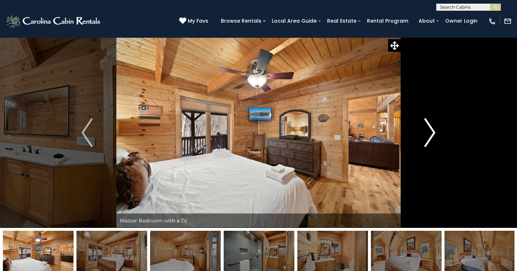
click at [429, 136] on img "Next" at bounding box center [430, 132] width 11 height 29
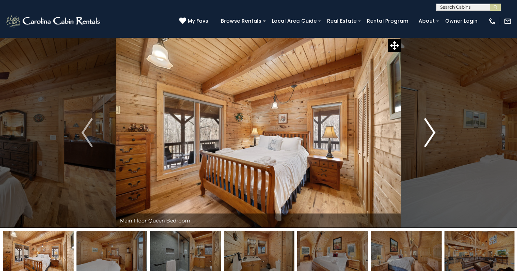
click at [429, 136] on img "Next" at bounding box center [430, 132] width 11 height 29
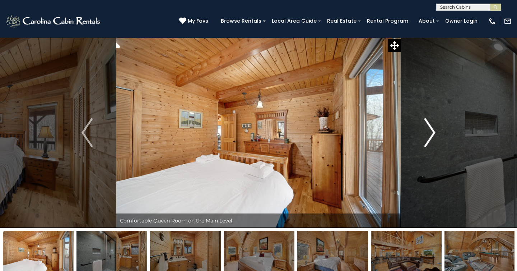
click at [429, 136] on img "Next" at bounding box center [430, 132] width 11 height 29
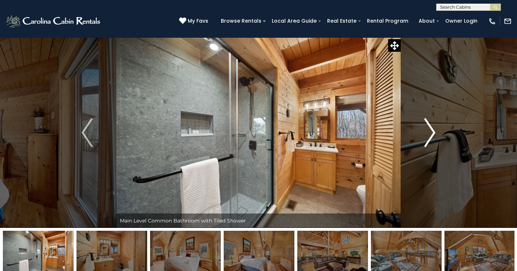
click at [429, 136] on img "Next" at bounding box center [430, 132] width 11 height 29
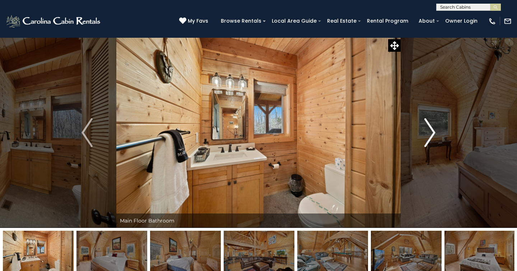
click at [429, 136] on img "Next" at bounding box center [430, 132] width 11 height 29
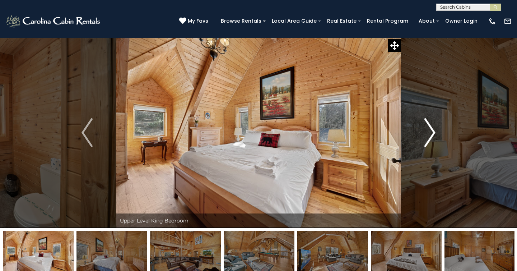
click at [429, 136] on img "Next" at bounding box center [430, 132] width 11 height 29
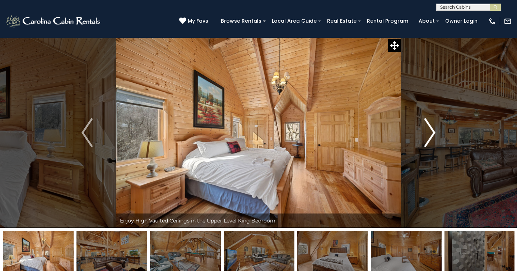
click at [428, 136] on img "Next" at bounding box center [430, 132] width 11 height 29
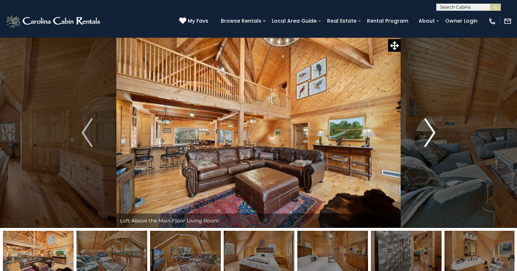
click at [428, 136] on img "Next" at bounding box center [430, 132] width 11 height 29
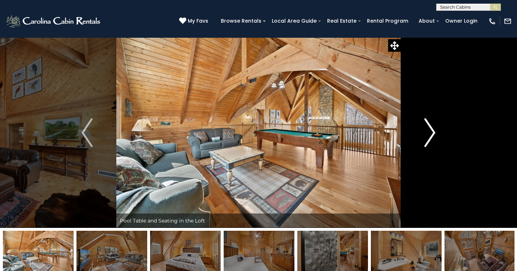
click at [428, 136] on img "Next" at bounding box center [430, 132] width 11 height 29
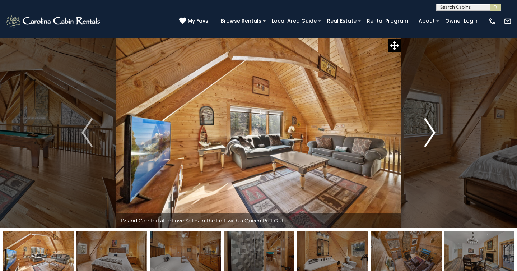
click at [428, 136] on img "Next" at bounding box center [430, 132] width 11 height 29
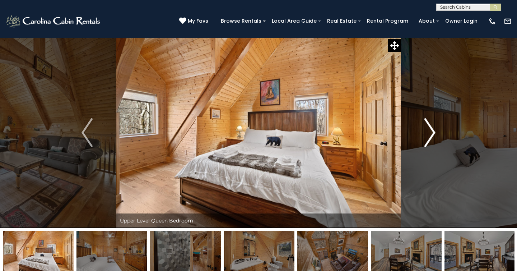
click at [428, 136] on img "Next" at bounding box center [430, 132] width 11 height 29
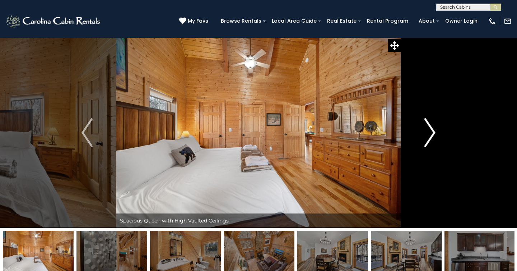
click at [428, 136] on img "Next" at bounding box center [430, 132] width 11 height 29
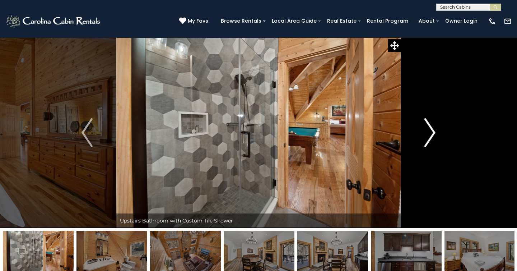
click at [426, 132] on img "Next" at bounding box center [430, 132] width 11 height 29
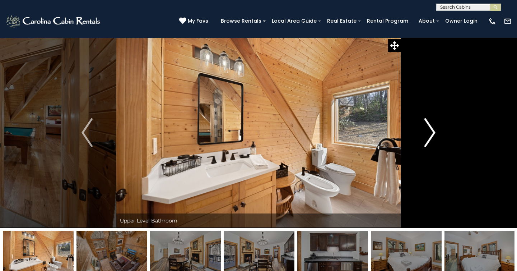
click at [426, 131] on img "Next" at bounding box center [430, 132] width 11 height 29
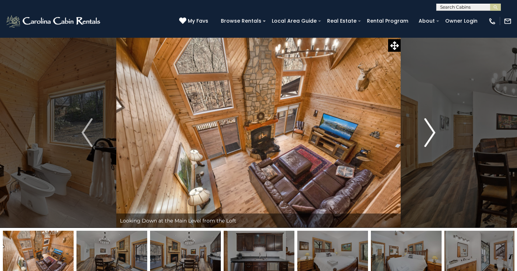
click at [426, 131] on img "Next" at bounding box center [430, 132] width 11 height 29
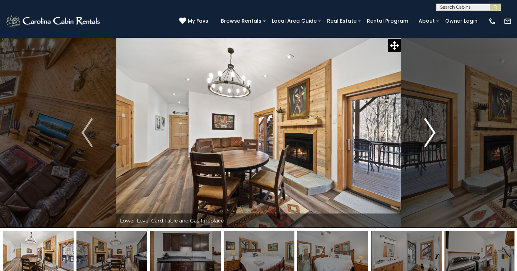
click at [426, 131] on img "Next" at bounding box center [430, 132] width 11 height 29
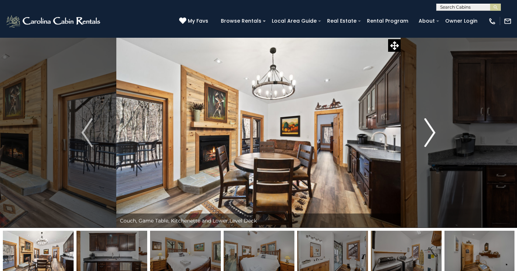
click at [426, 131] on img "Next" at bounding box center [430, 132] width 11 height 29
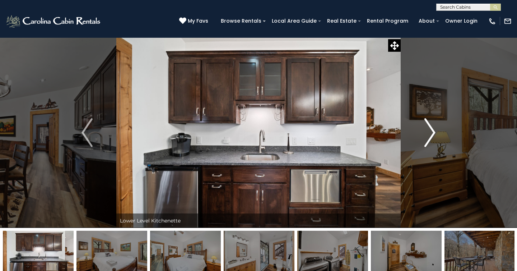
click at [426, 131] on img "Next" at bounding box center [430, 132] width 11 height 29
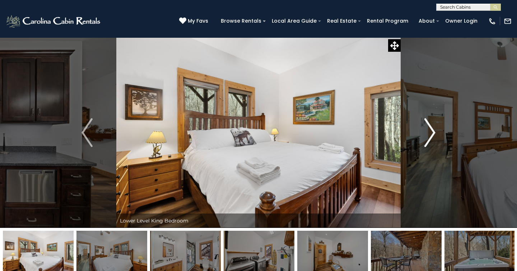
click at [426, 131] on img "Next" at bounding box center [430, 132] width 11 height 29
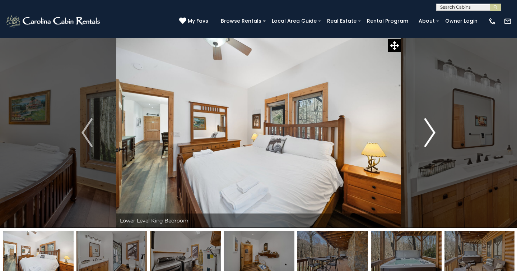
click at [426, 131] on img "Next" at bounding box center [430, 132] width 11 height 29
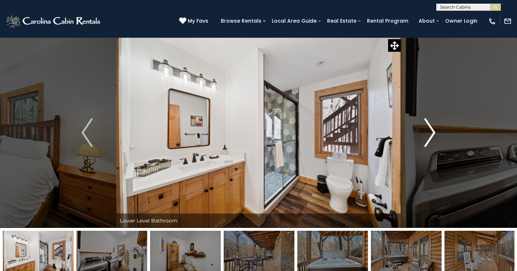
click at [426, 131] on img "Next" at bounding box center [430, 132] width 11 height 29
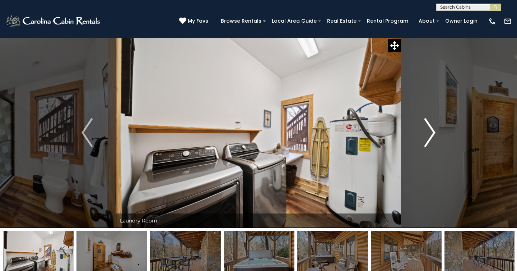
click at [426, 131] on img "Next" at bounding box center [430, 132] width 11 height 29
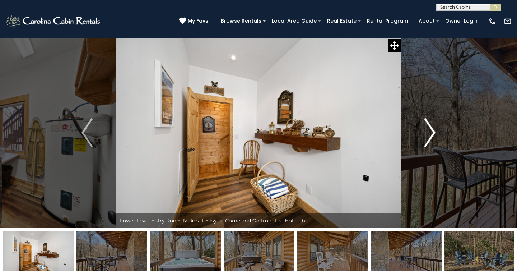
click at [426, 131] on img "Next" at bounding box center [430, 132] width 11 height 29
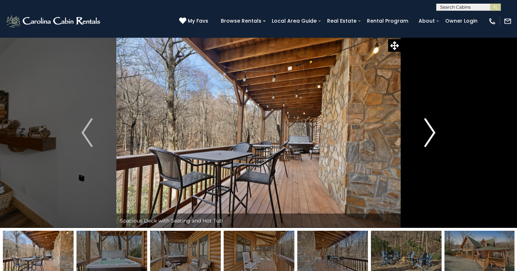
click at [426, 131] on img "Next" at bounding box center [430, 132] width 11 height 29
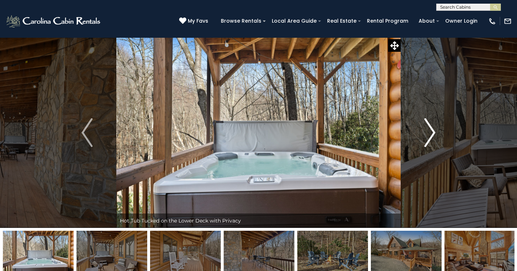
click at [426, 131] on img "Next" at bounding box center [430, 132] width 11 height 29
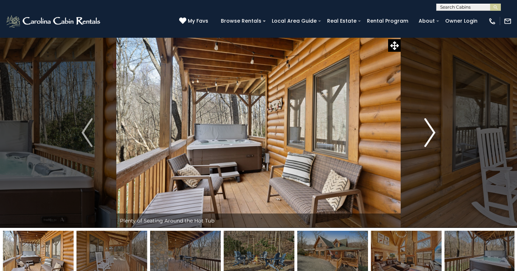
click at [426, 131] on img "Next" at bounding box center [430, 132] width 11 height 29
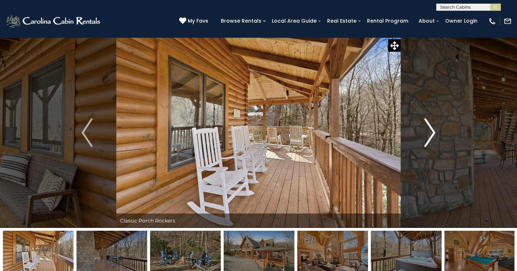
click at [426, 131] on img "Next" at bounding box center [430, 132] width 11 height 29
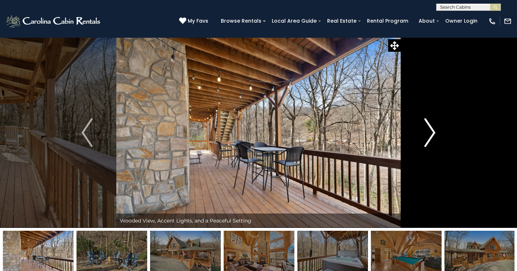
click at [426, 131] on img "Next" at bounding box center [430, 132] width 11 height 29
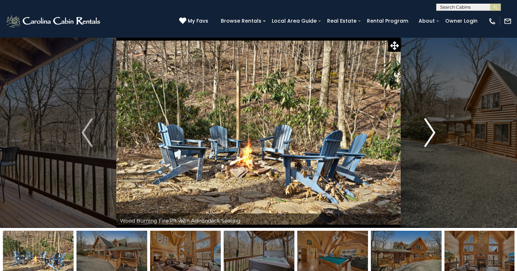
click at [426, 131] on img "Next" at bounding box center [430, 132] width 11 height 29
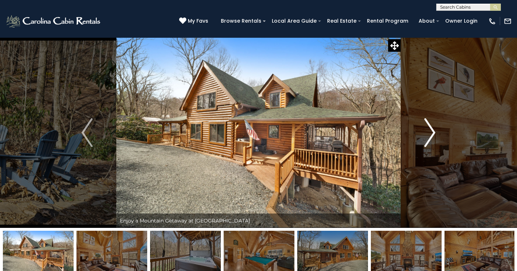
click at [426, 131] on img "Next" at bounding box center [430, 132] width 11 height 29
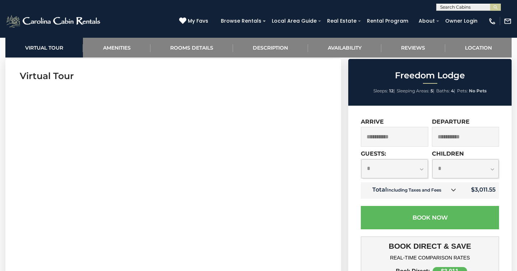
scroll to position [292, 0]
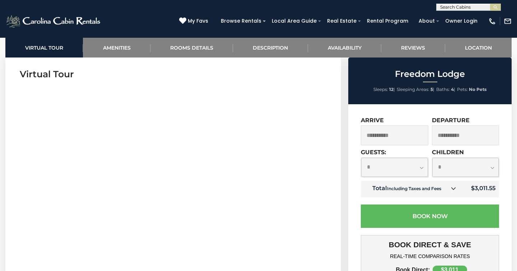
click at [418, 169] on select "**********" at bounding box center [394, 167] width 67 height 19
click at [361, 158] on select "**********" at bounding box center [394, 167] width 67 height 19
click at [424, 165] on select "**********" at bounding box center [394, 167] width 67 height 19
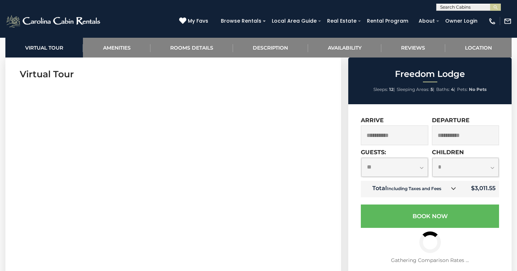
select select "*"
click at [361, 158] on select "**********" at bounding box center [394, 167] width 67 height 19
click at [443, 167] on select "**********" at bounding box center [465, 167] width 67 height 19
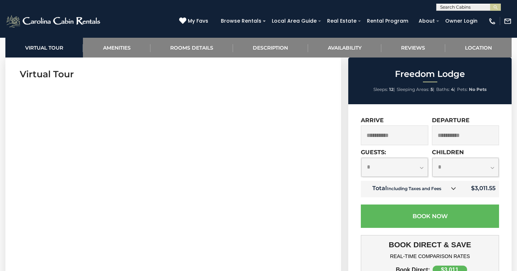
select select "*"
click at [432, 158] on select "**********" at bounding box center [465, 167] width 67 height 19
click at [405, 167] on select "**********" at bounding box center [394, 167] width 67 height 19
click at [361, 177] on select "**********" at bounding box center [394, 167] width 67 height 19
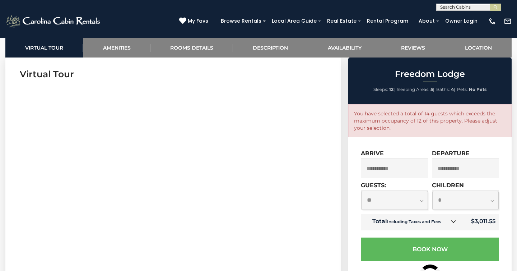
click at [415, 205] on select "**********" at bounding box center [394, 200] width 67 height 19
select select "*"
click at [361, 191] on select "**********" at bounding box center [394, 200] width 67 height 19
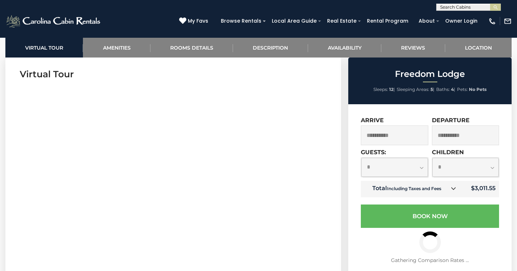
click at [446, 173] on select "**********" at bounding box center [465, 167] width 67 height 19
click at [432, 158] on select "**********" at bounding box center [465, 167] width 67 height 19
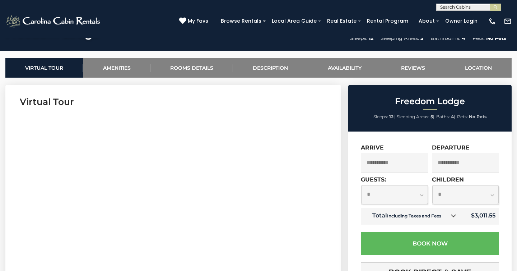
scroll to position [295, 0]
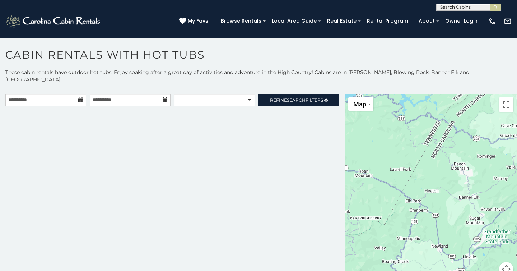
scroll to position [4, 0]
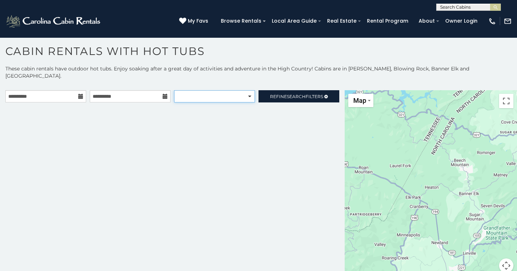
click at [253, 90] on select "**********" at bounding box center [214, 96] width 81 height 12
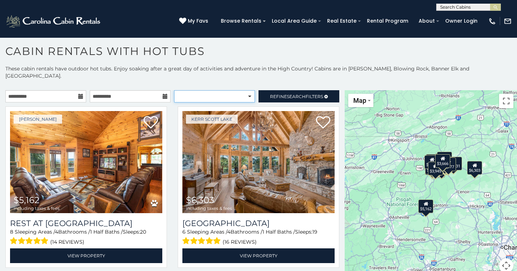
select select "*********"
click at [174, 90] on select "**********" at bounding box center [214, 96] width 81 height 12
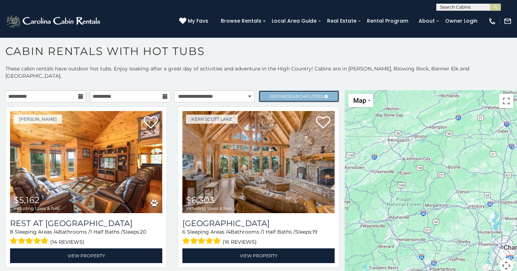
click at [293, 92] on link "Refine Search Filters" at bounding box center [299, 96] width 81 height 12
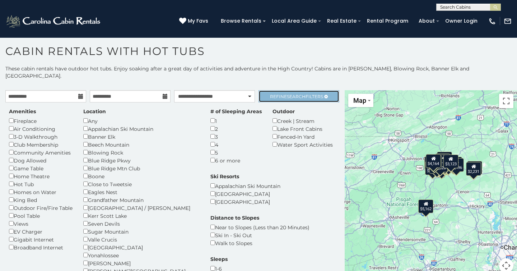
click at [271, 92] on link "Refine Search Filters" at bounding box center [299, 96] width 81 height 12
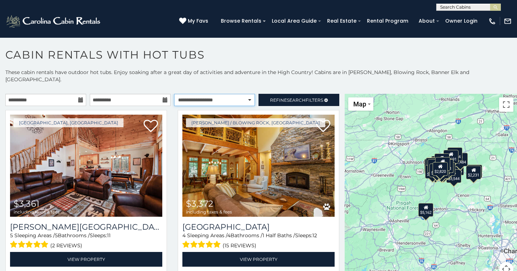
click at [228, 94] on select "**********" at bounding box center [214, 100] width 81 height 12
click at [174, 94] on select "**********" at bounding box center [214, 100] width 81 height 12
click at [270, 86] on div "**********" at bounding box center [258, 177] width 517 height 216
click at [271, 97] on span "Refine Search Filters" at bounding box center [296, 99] width 53 height 5
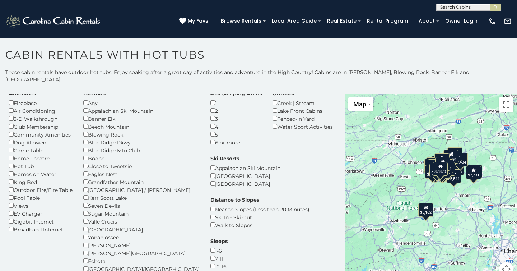
scroll to position [23, 0]
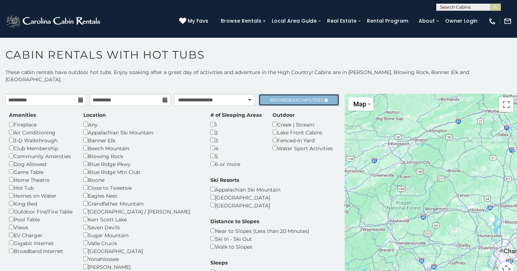
click at [281, 96] on link "Refine Search Filters" at bounding box center [299, 100] width 81 height 12
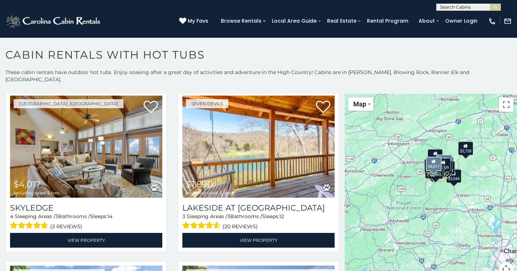
scroll to position [2227, 0]
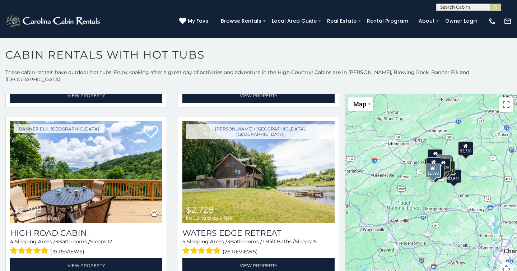
scroll to position [2373, 0]
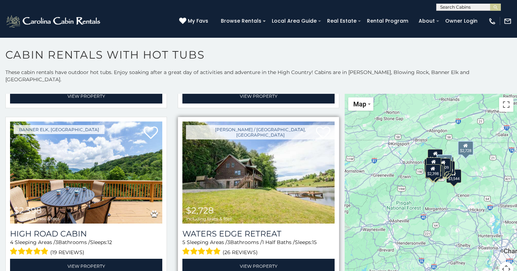
click at [260, 171] on img at bounding box center [258, 172] width 152 height 102
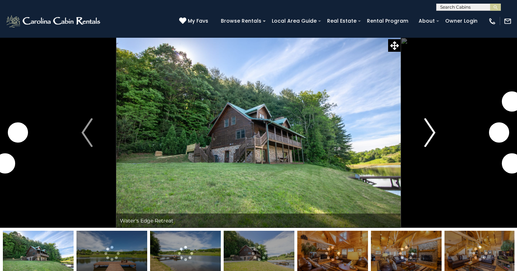
click at [425, 138] on img "Next" at bounding box center [430, 132] width 11 height 29
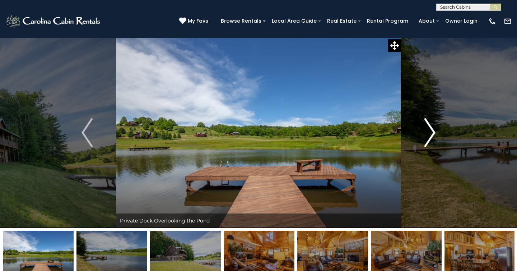
click at [424, 139] on button "Next" at bounding box center [430, 132] width 59 height 190
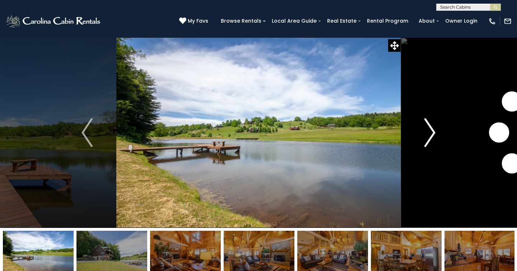
click at [424, 139] on button "Next" at bounding box center [430, 132] width 59 height 190
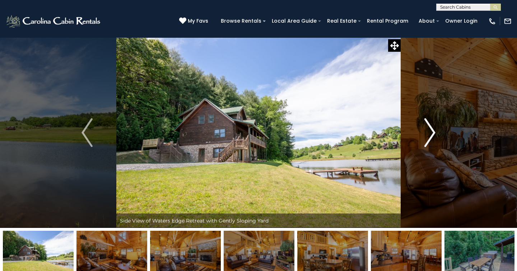
click at [424, 139] on button "Next" at bounding box center [430, 132] width 59 height 190
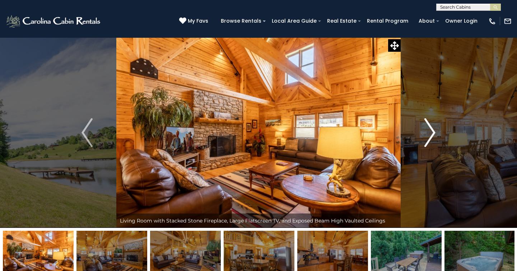
click at [424, 139] on button "Next" at bounding box center [430, 132] width 59 height 190
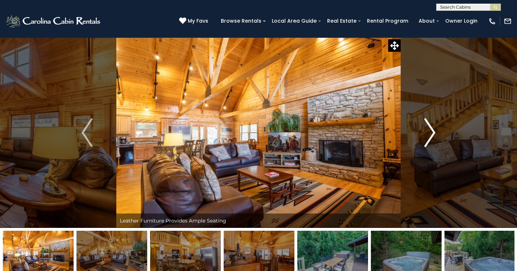
click at [424, 139] on button "Next" at bounding box center [430, 132] width 59 height 190
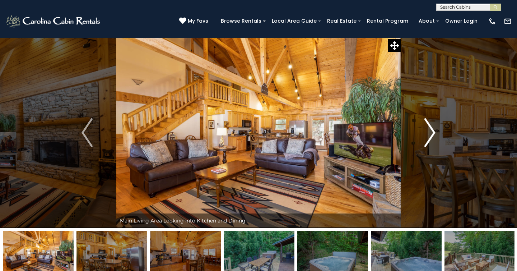
click at [424, 139] on button "Next" at bounding box center [430, 132] width 59 height 190
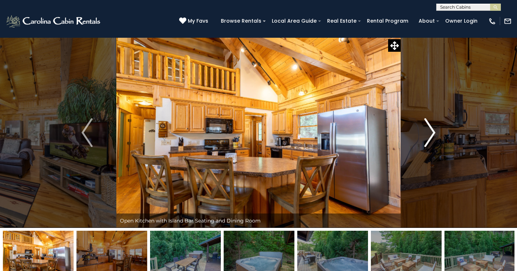
click at [424, 139] on button "Next" at bounding box center [430, 132] width 59 height 190
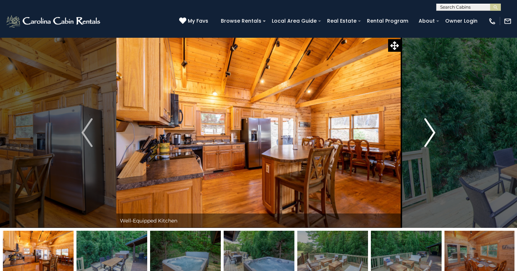
click at [424, 139] on button "Next" at bounding box center [430, 132] width 59 height 190
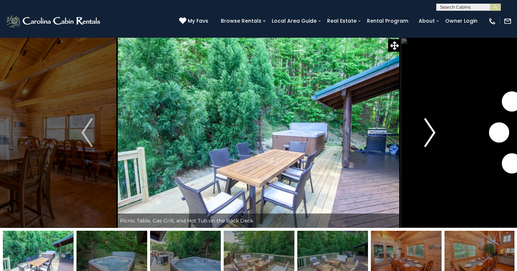
click at [424, 139] on button "Next" at bounding box center [430, 132] width 59 height 190
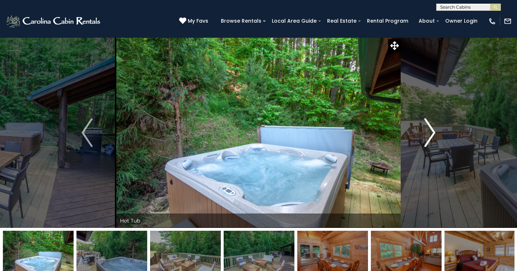
click at [424, 139] on button "Next" at bounding box center [430, 132] width 59 height 190
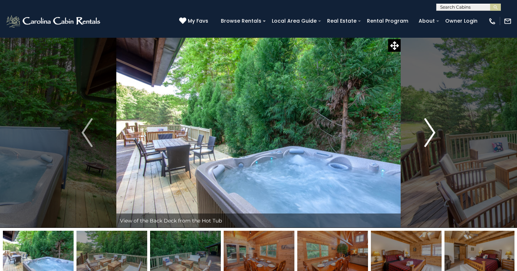
click at [424, 139] on button "Next" at bounding box center [430, 132] width 59 height 190
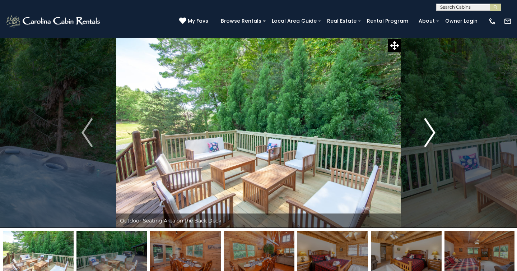
click at [424, 139] on button "Next" at bounding box center [430, 132] width 59 height 190
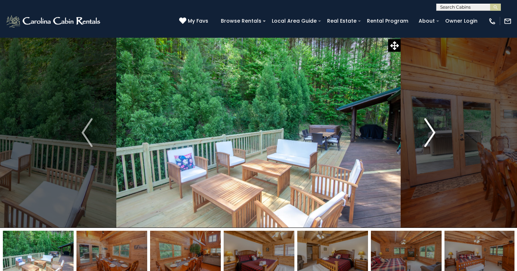
click at [424, 139] on button "Next" at bounding box center [430, 132] width 59 height 190
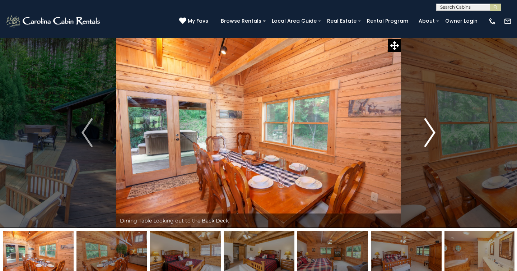
click at [424, 139] on button "Next" at bounding box center [430, 132] width 59 height 190
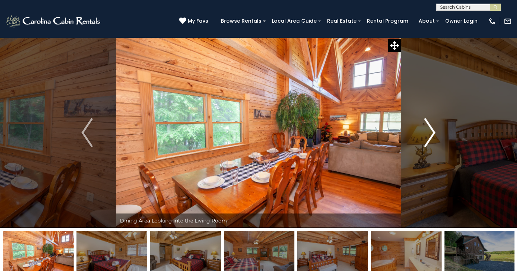
click at [424, 139] on button "Next" at bounding box center [430, 132] width 59 height 190
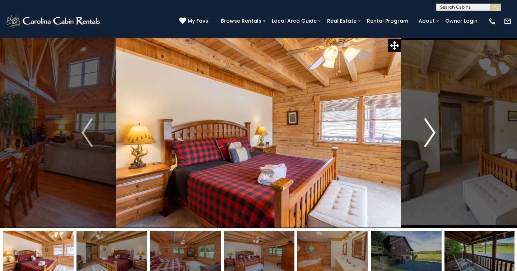
click at [424, 139] on button "Next" at bounding box center [430, 132] width 59 height 190
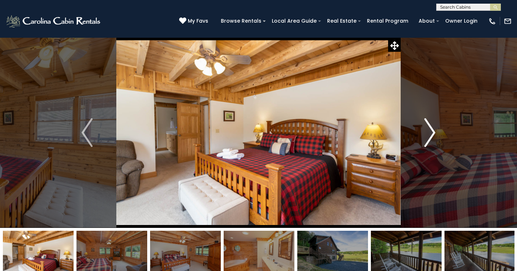
click at [424, 139] on button "Next" at bounding box center [430, 132] width 59 height 190
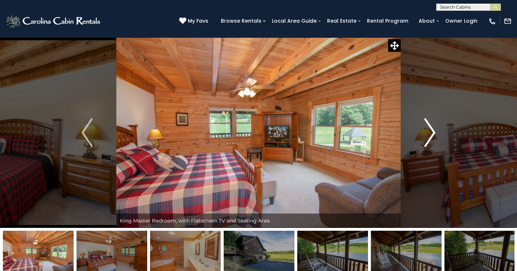
click at [424, 139] on button "Next" at bounding box center [430, 132] width 59 height 190
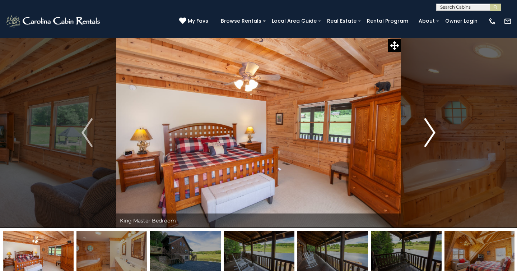
click at [424, 139] on button "Next" at bounding box center [430, 132] width 59 height 190
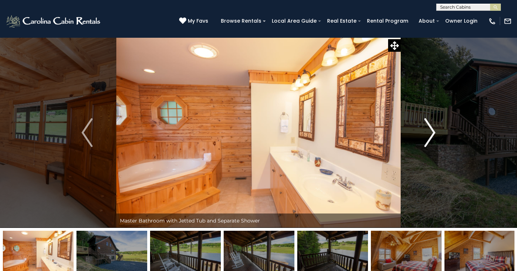
click at [424, 139] on button "Next" at bounding box center [430, 132] width 59 height 190
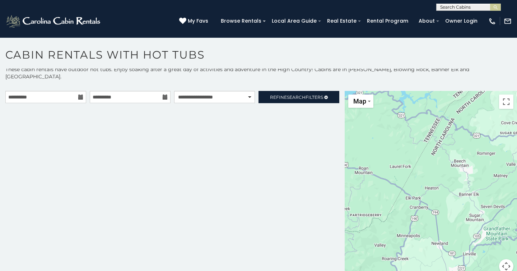
scroll to position [4, 0]
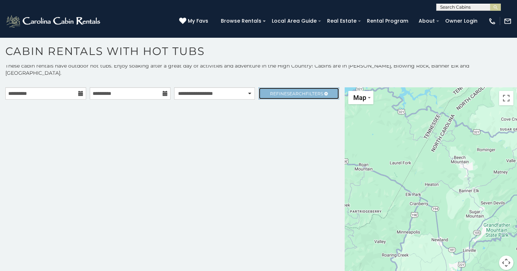
click at [268, 87] on link "Refine Search Filters" at bounding box center [299, 93] width 81 height 12
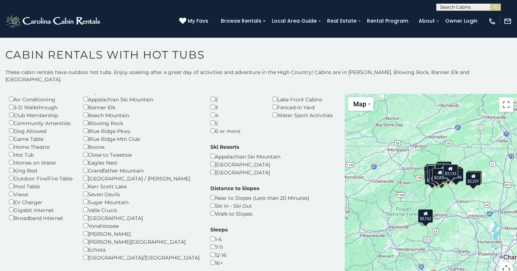
scroll to position [0, 0]
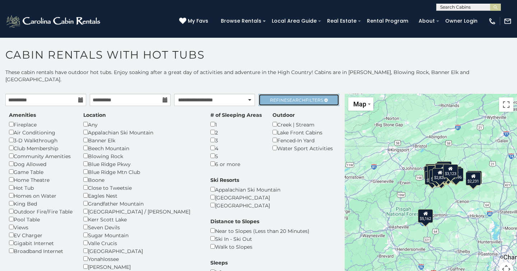
click at [316, 94] on link "Refine Search Filters" at bounding box center [299, 100] width 81 height 12
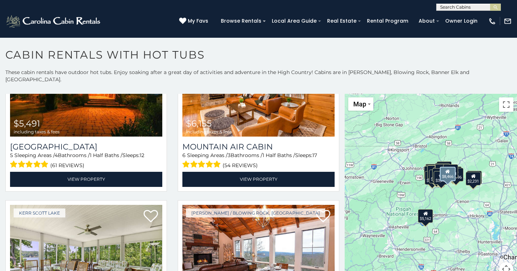
scroll to position [2375, 0]
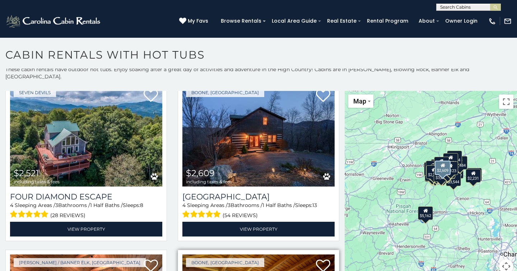
scroll to position [2210, 0]
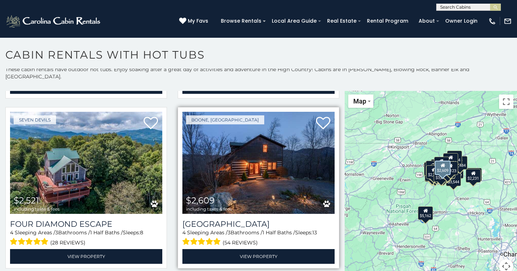
click at [244, 155] on img at bounding box center [258, 163] width 152 height 102
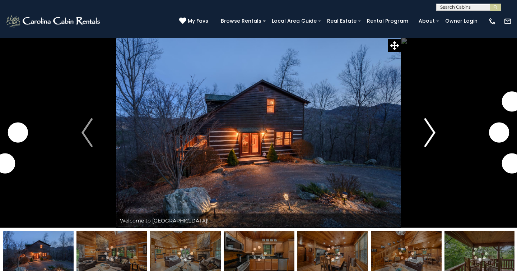
click at [436, 134] on button "Next" at bounding box center [430, 132] width 59 height 190
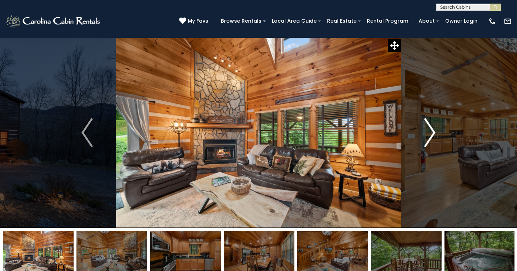
click at [432, 132] on img "Next" at bounding box center [430, 132] width 11 height 29
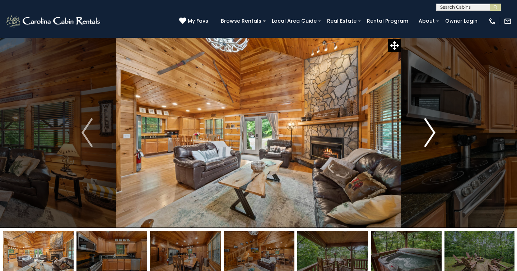
click at [432, 132] on img "Next" at bounding box center [430, 132] width 11 height 29
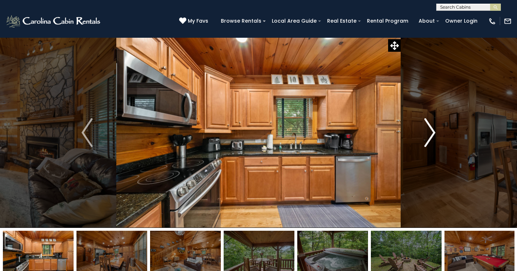
click at [432, 132] on img "Next" at bounding box center [430, 132] width 11 height 29
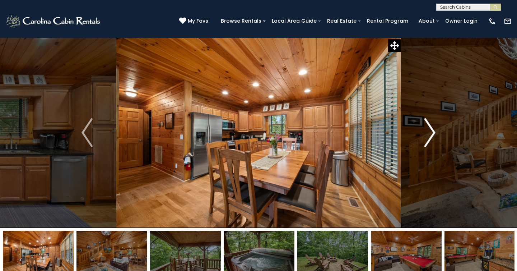
click at [432, 132] on img "Next" at bounding box center [430, 132] width 11 height 29
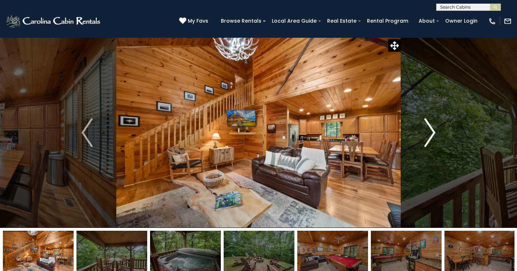
click at [432, 132] on img "Next" at bounding box center [430, 132] width 11 height 29
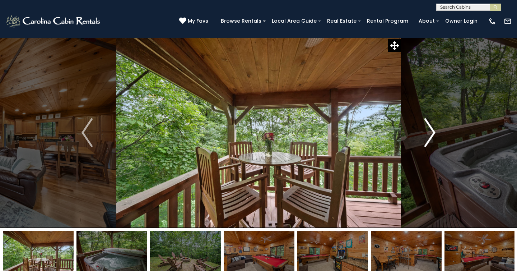
click at [432, 132] on img "Next" at bounding box center [430, 132] width 11 height 29
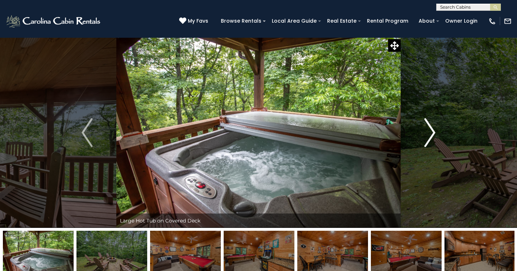
click at [432, 132] on img "Next" at bounding box center [430, 132] width 11 height 29
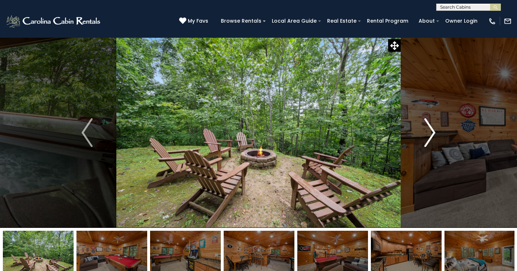
click at [432, 132] on img "Next" at bounding box center [430, 132] width 11 height 29
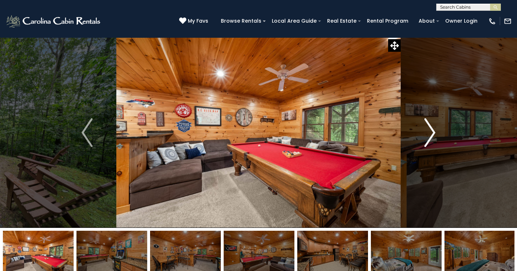
click at [432, 132] on img "Next" at bounding box center [430, 132] width 11 height 29
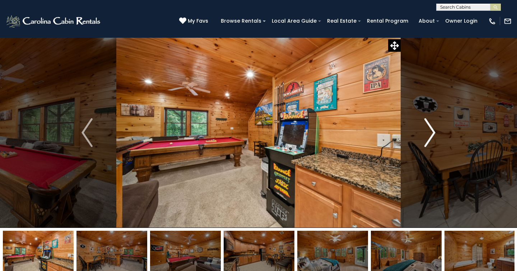
click at [432, 132] on img "Next" at bounding box center [430, 132] width 11 height 29
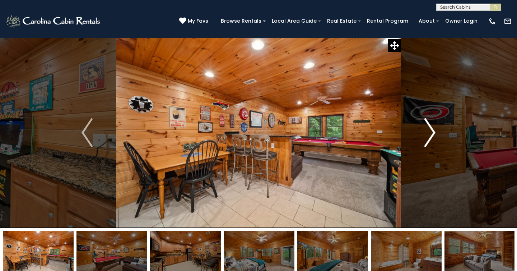
click at [432, 132] on img "Next" at bounding box center [430, 132] width 11 height 29
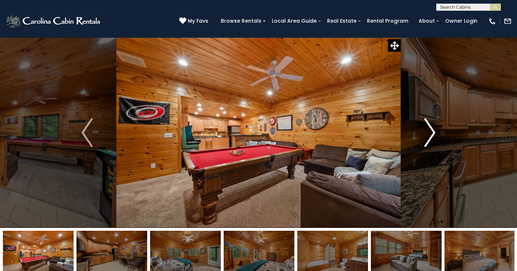
click at [432, 132] on img "Next" at bounding box center [430, 132] width 11 height 29
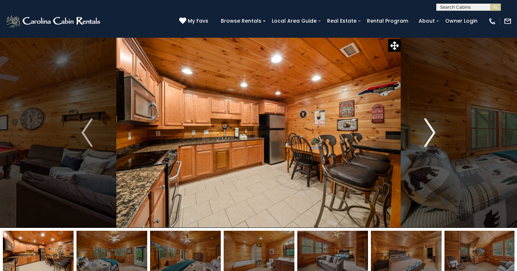
click at [432, 132] on img "Next" at bounding box center [430, 132] width 11 height 29
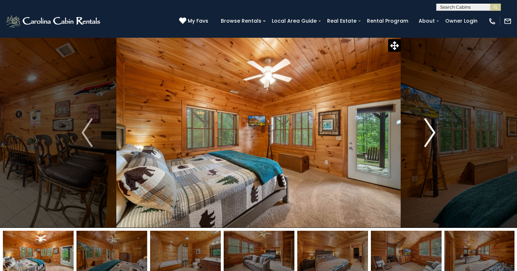
click at [432, 132] on img "Next" at bounding box center [430, 132] width 11 height 29
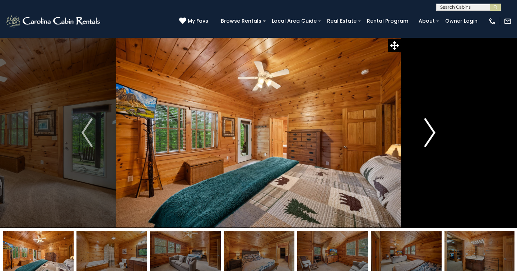
click at [432, 132] on img "Next" at bounding box center [430, 132] width 11 height 29
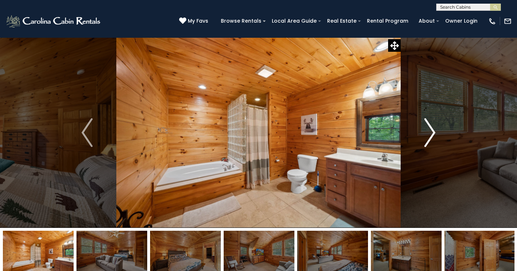
click at [432, 132] on img "Next" at bounding box center [430, 132] width 11 height 29
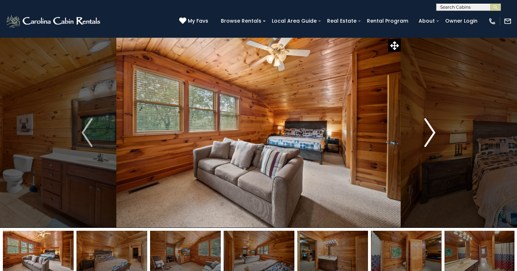
click at [432, 132] on img "Next" at bounding box center [430, 132] width 11 height 29
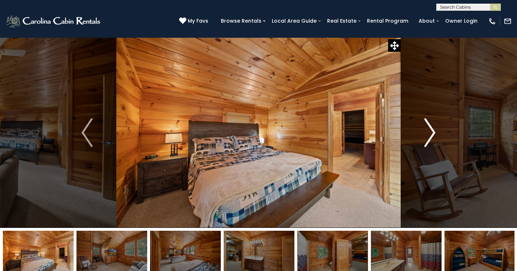
click at [432, 132] on img "Next" at bounding box center [430, 132] width 11 height 29
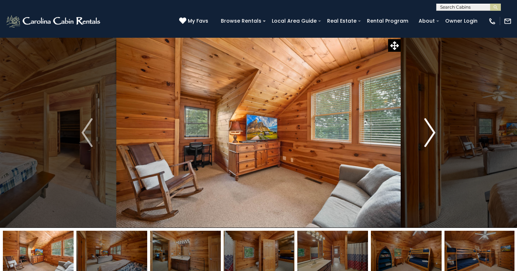
click at [432, 132] on img "Next" at bounding box center [430, 132] width 11 height 29
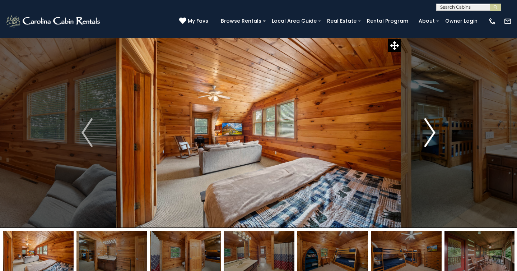
click at [432, 132] on img "Next" at bounding box center [430, 132] width 11 height 29
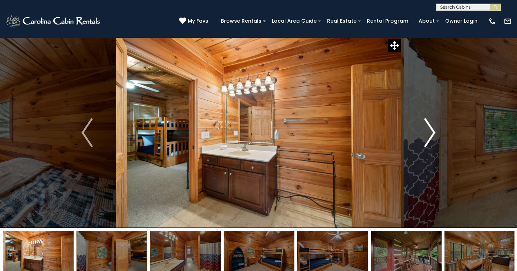
click at [432, 132] on img "Next" at bounding box center [430, 132] width 11 height 29
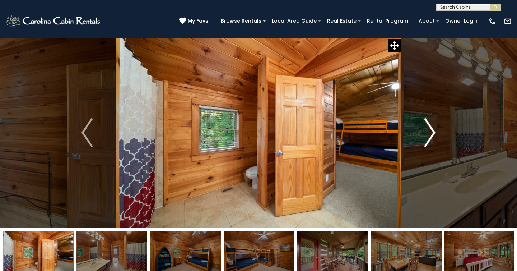
click at [432, 132] on img "Next" at bounding box center [430, 132] width 11 height 29
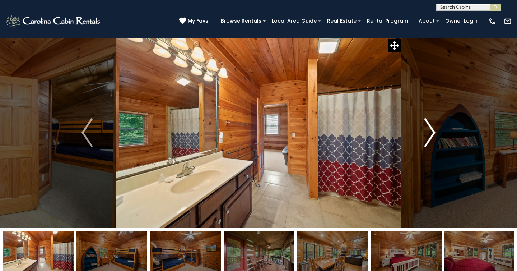
click at [432, 132] on img "Next" at bounding box center [430, 132] width 11 height 29
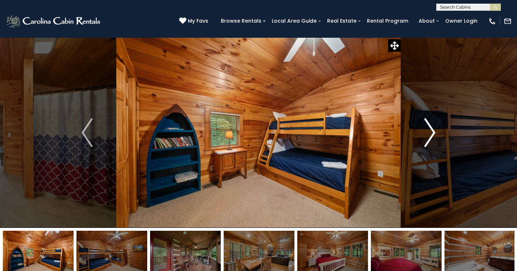
click at [432, 132] on img "Next" at bounding box center [430, 132] width 11 height 29
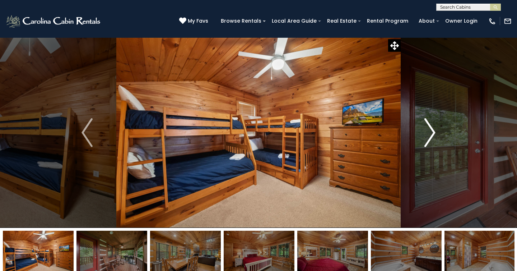
click at [432, 132] on img "Next" at bounding box center [430, 132] width 11 height 29
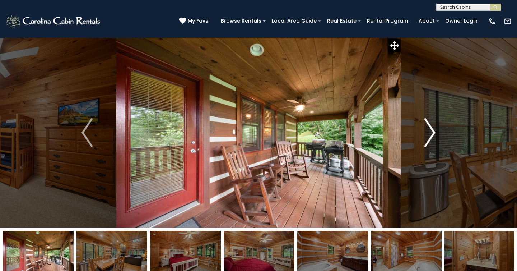
click at [432, 132] on img "Next" at bounding box center [430, 132] width 11 height 29
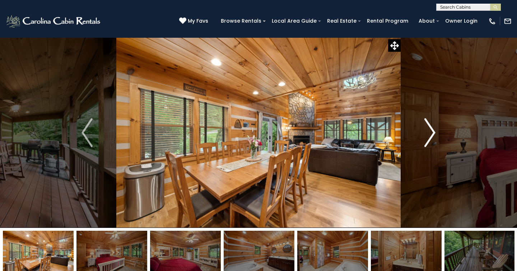
click at [432, 132] on img "Next" at bounding box center [430, 132] width 11 height 29
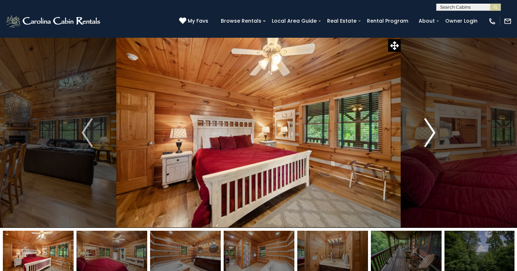
click at [432, 132] on img "Next" at bounding box center [430, 132] width 11 height 29
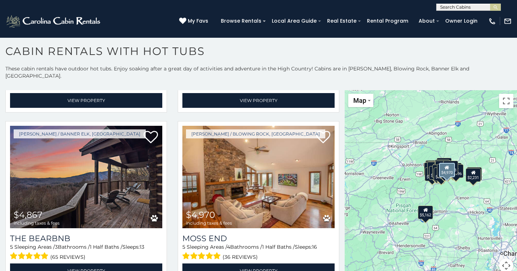
scroll to position [324, 0]
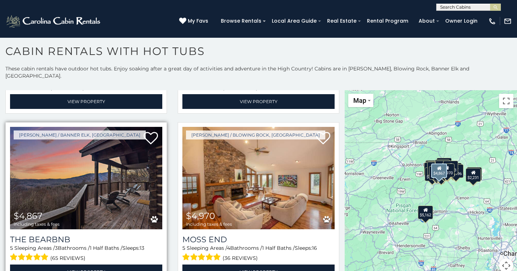
click at [111, 179] on img at bounding box center [86, 178] width 152 height 102
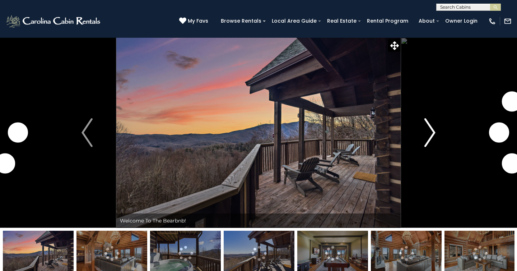
click at [431, 136] on img "Next" at bounding box center [430, 132] width 11 height 29
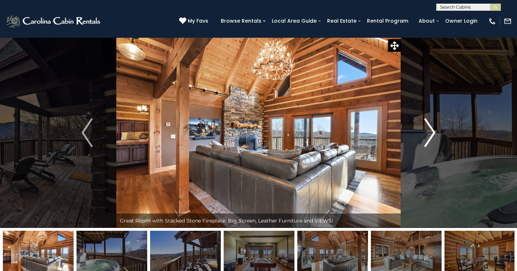
click at [430, 134] on img "Next" at bounding box center [430, 132] width 11 height 29
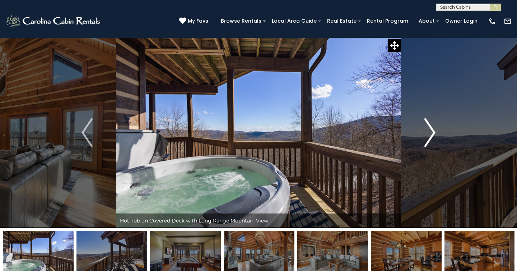
click at [430, 134] on img "Next" at bounding box center [430, 132] width 11 height 29
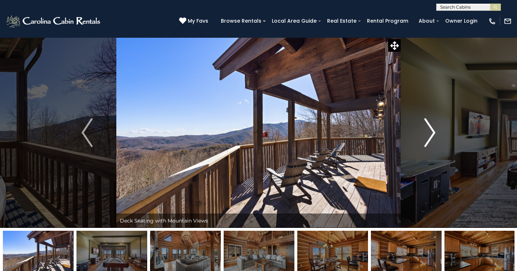
click at [430, 134] on img "Next" at bounding box center [430, 132] width 11 height 29
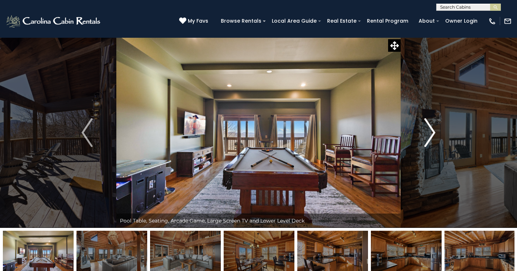
click at [430, 134] on img "Next" at bounding box center [430, 132] width 11 height 29
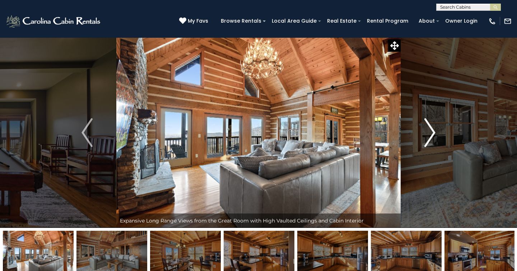
click at [430, 134] on img "Next" at bounding box center [430, 132] width 11 height 29
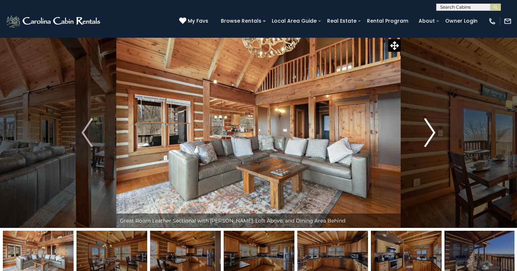
click at [430, 134] on img "Next" at bounding box center [430, 132] width 11 height 29
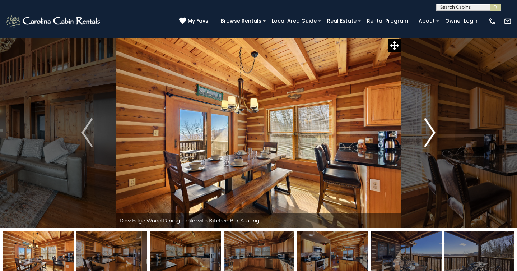
click at [430, 134] on img "Next" at bounding box center [430, 132] width 11 height 29
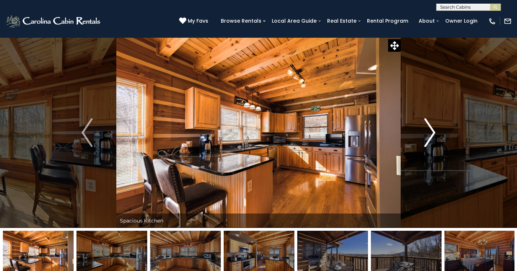
click at [430, 134] on img "Next" at bounding box center [430, 132] width 11 height 29
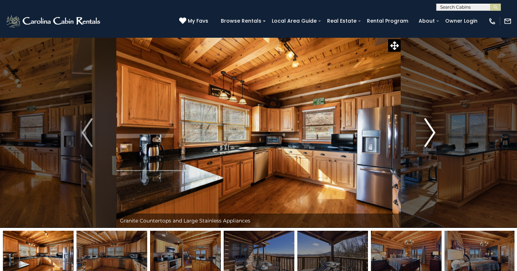
click at [430, 134] on img "Next" at bounding box center [430, 132] width 11 height 29
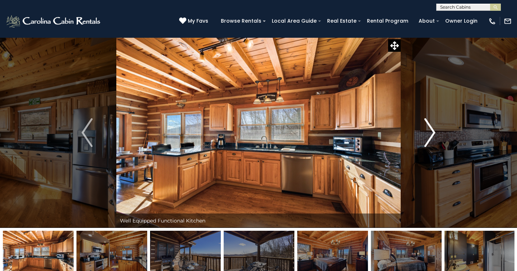
click at [430, 134] on img "Next" at bounding box center [430, 132] width 11 height 29
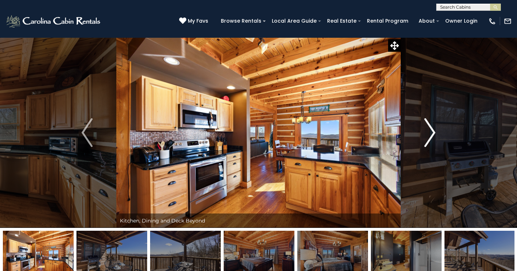
click at [430, 134] on img "Next" at bounding box center [430, 132] width 11 height 29
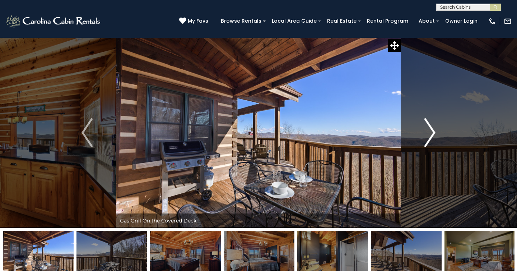
click at [430, 134] on img "Next" at bounding box center [430, 132] width 11 height 29
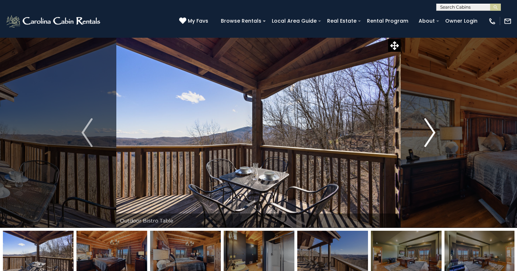
click at [430, 134] on img "Next" at bounding box center [430, 132] width 11 height 29
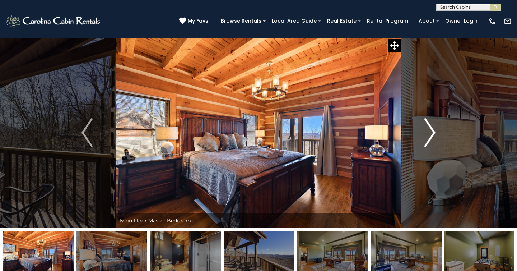
click at [430, 134] on img "Next" at bounding box center [430, 132] width 11 height 29
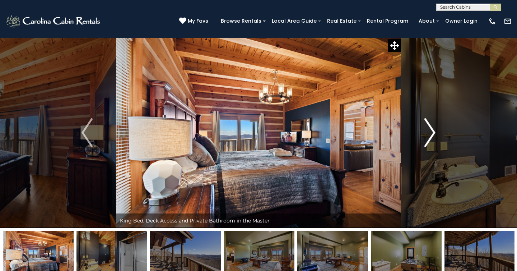
click at [430, 134] on img "Next" at bounding box center [430, 132] width 11 height 29
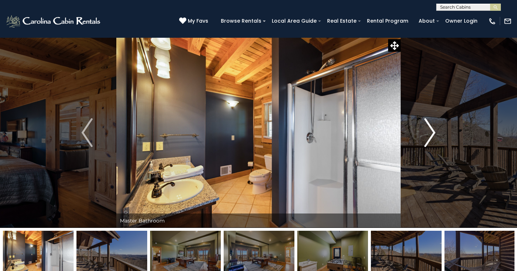
click at [430, 134] on img "Next" at bounding box center [430, 132] width 11 height 29
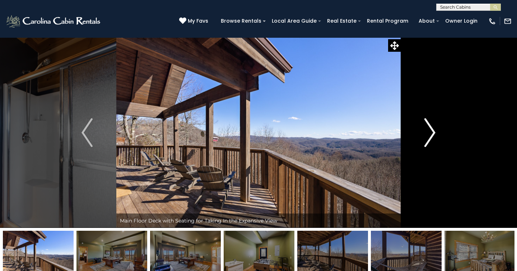
click at [430, 134] on img "Next" at bounding box center [430, 132] width 11 height 29
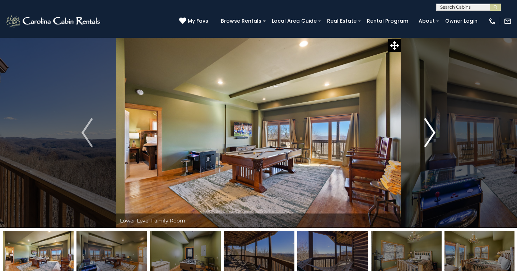
click at [430, 134] on img "Next" at bounding box center [430, 132] width 11 height 29
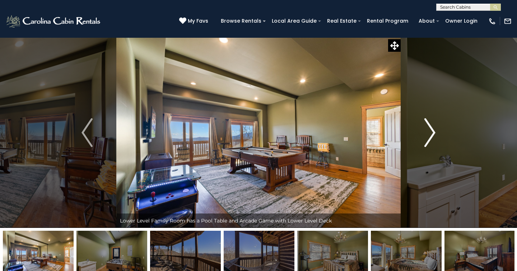
click at [430, 134] on img "Next" at bounding box center [430, 132] width 11 height 29
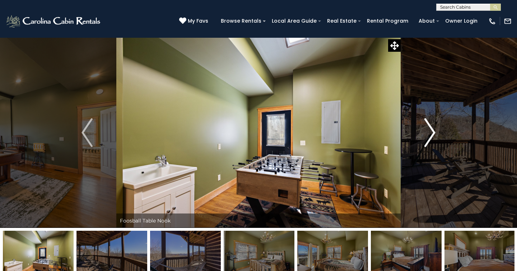
click at [430, 134] on img "Next" at bounding box center [430, 132] width 11 height 29
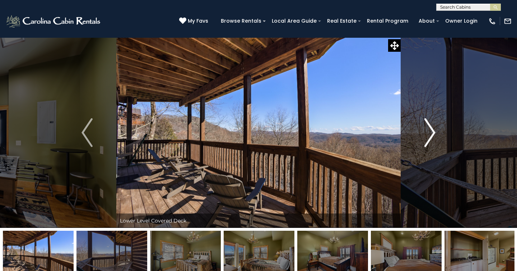
click at [430, 134] on img "Next" at bounding box center [430, 132] width 11 height 29
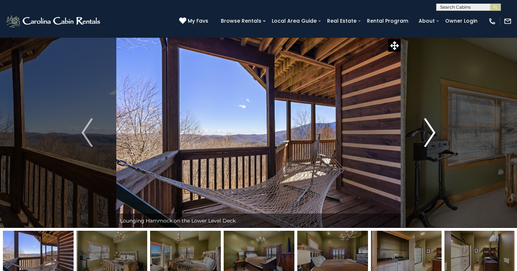
click at [430, 134] on img "Next" at bounding box center [430, 132] width 11 height 29
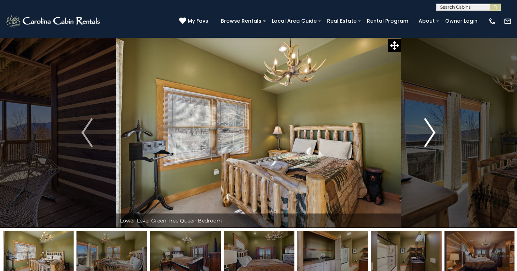
click at [430, 134] on img "Next" at bounding box center [430, 132] width 11 height 29
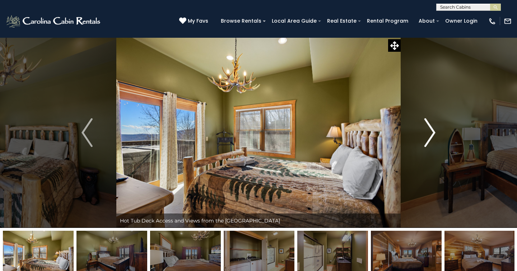
click at [430, 134] on img "Next" at bounding box center [430, 132] width 11 height 29
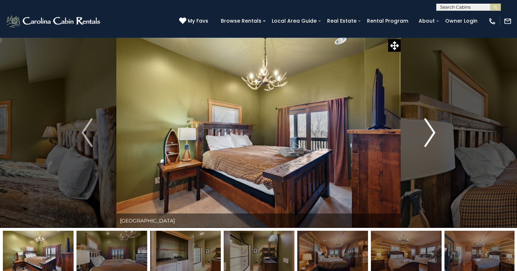
click at [430, 134] on img "Next" at bounding box center [430, 132] width 11 height 29
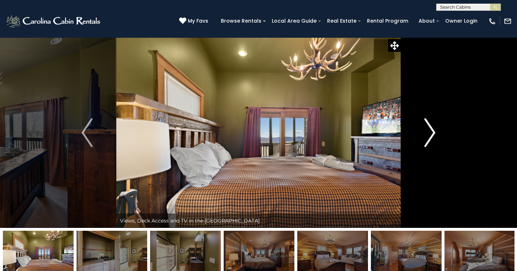
click at [430, 134] on img "Next" at bounding box center [430, 132] width 11 height 29
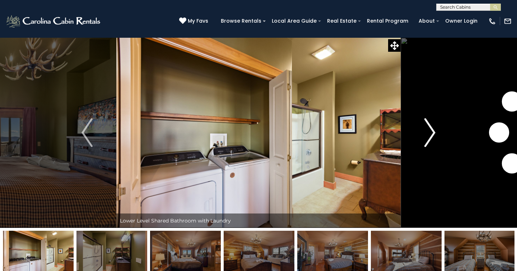
click at [430, 134] on img "Next" at bounding box center [430, 132] width 11 height 29
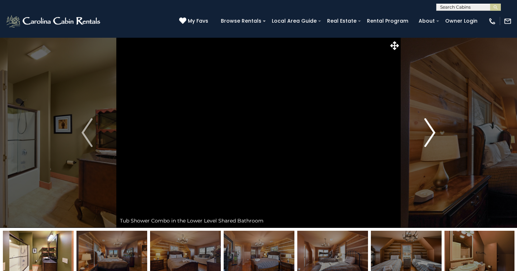
click at [430, 134] on img "Next" at bounding box center [430, 132] width 11 height 29
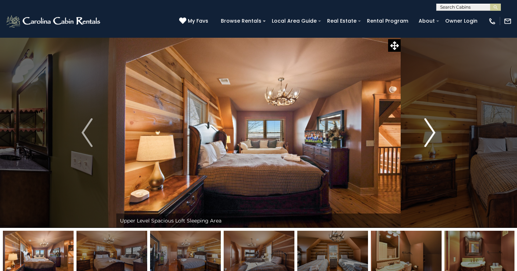
click at [430, 134] on img "Next" at bounding box center [430, 132] width 11 height 29
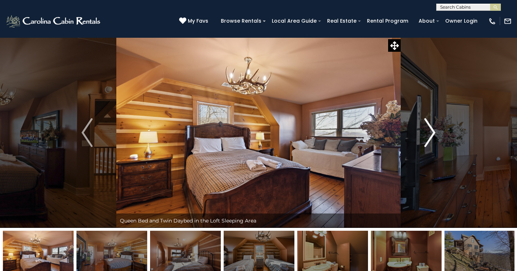
click at [430, 134] on img "Next" at bounding box center [430, 132] width 11 height 29
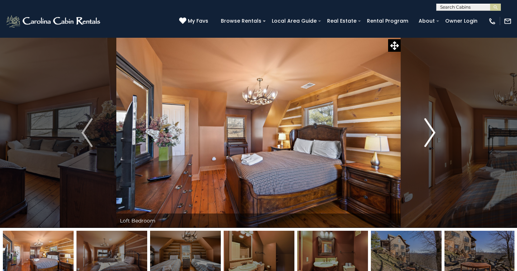
click at [430, 134] on img "Next" at bounding box center [430, 132] width 11 height 29
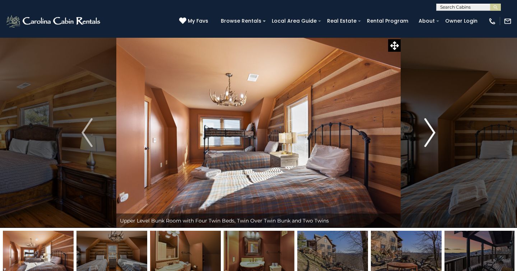
click at [430, 134] on img "Next" at bounding box center [430, 132] width 11 height 29
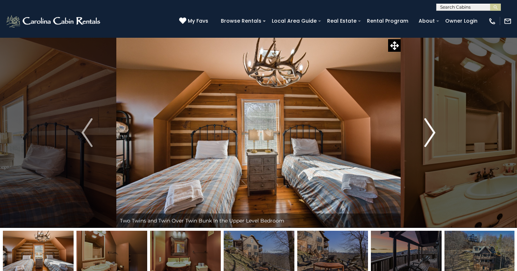
click at [430, 134] on img "Next" at bounding box center [430, 132] width 11 height 29
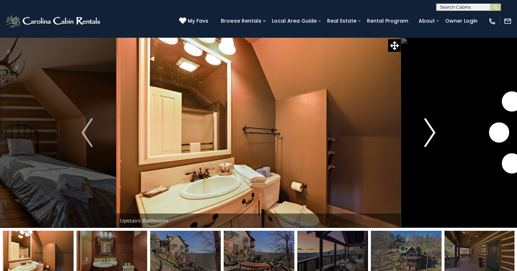
click at [430, 134] on img "Next" at bounding box center [430, 132] width 11 height 29
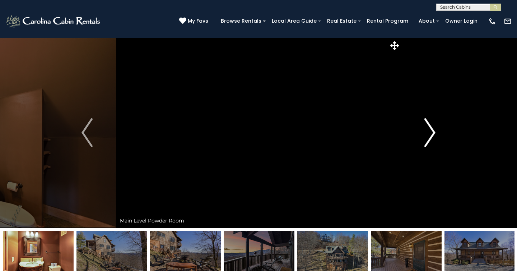
click at [430, 135] on img "Next" at bounding box center [430, 132] width 11 height 29
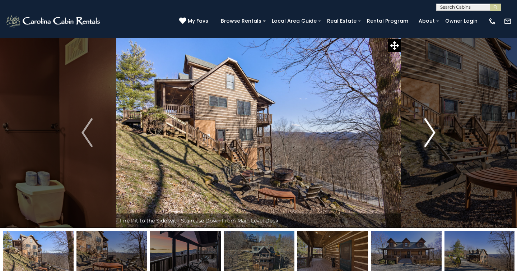
click at [430, 135] on img "Next" at bounding box center [430, 132] width 11 height 29
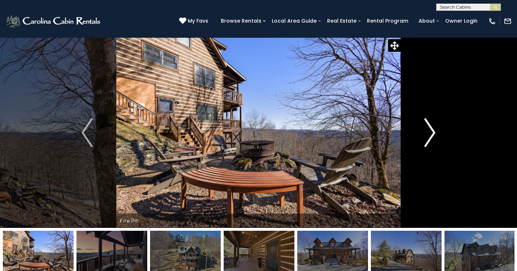
click at [430, 135] on img "Next" at bounding box center [430, 132] width 11 height 29
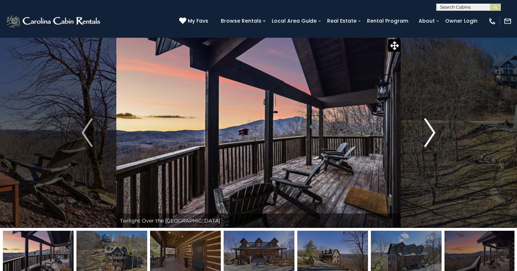
click at [430, 135] on img "Next" at bounding box center [430, 132] width 11 height 29
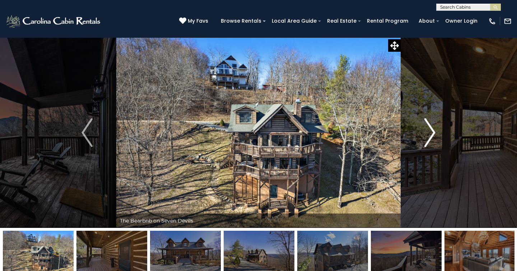
click at [430, 135] on img "Next" at bounding box center [430, 132] width 11 height 29
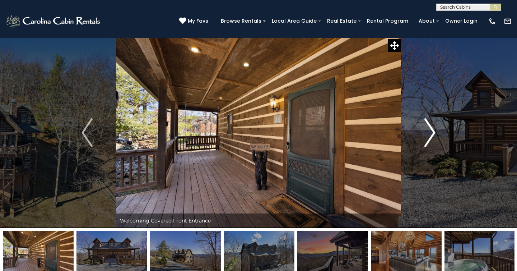
click at [430, 135] on img "Next" at bounding box center [430, 132] width 11 height 29
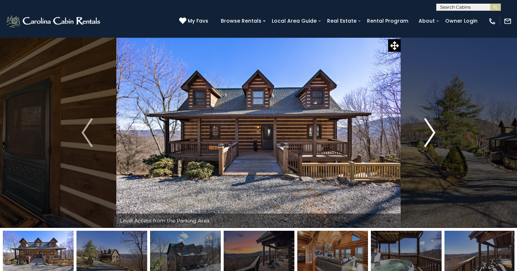
click at [430, 135] on img "Next" at bounding box center [430, 132] width 11 height 29
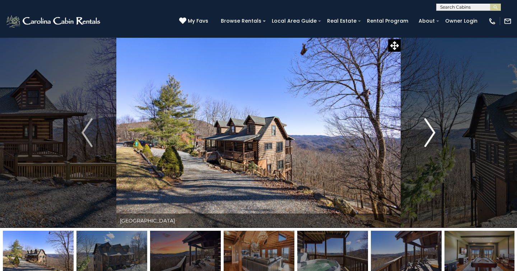
click at [430, 135] on img "Next" at bounding box center [430, 132] width 11 height 29
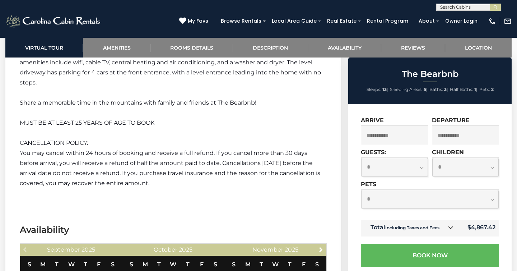
scroll to position [1406, 0]
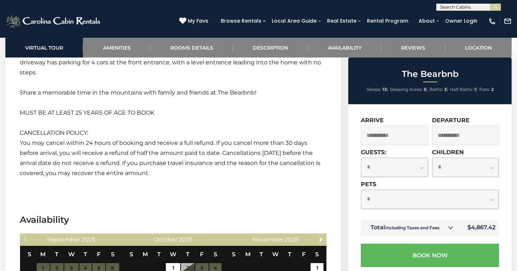
click at [416, 168] on select "**********" at bounding box center [394, 167] width 67 height 19
select select "**"
click at [361, 158] on select "**********" at bounding box center [394, 167] width 67 height 19
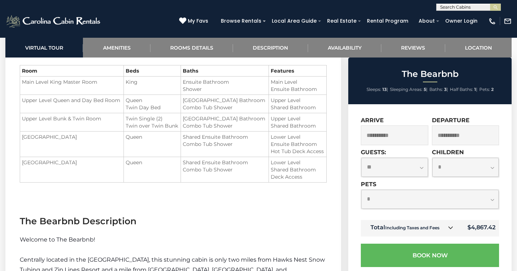
scroll to position [866, 0]
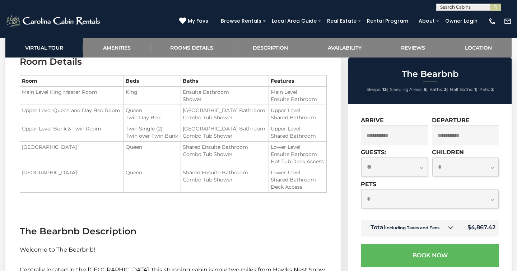
click at [467, 172] on select "**********" at bounding box center [465, 167] width 67 height 19
select select "*"
click at [432, 158] on select "**********" at bounding box center [465, 167] width 67 height 19
click at [471, 201] on select "**********" at bounding box center [430, 199] width 138 height 19
select select "*"
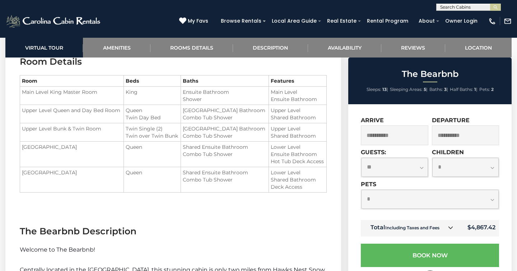
click at [361, 190] on select "**********" at bounding box center [430, 199] width 138 height 19
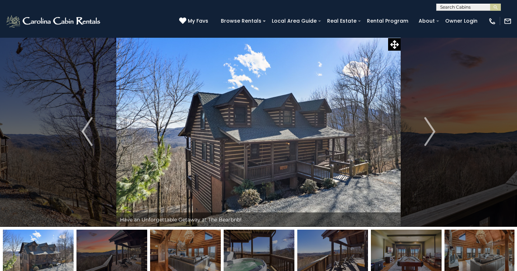
scroll to position [0, 0]
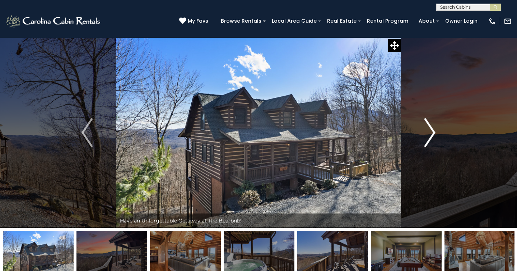
click at [433, 136] on img "Next" at bounding box center [430, 132] width 11 height 29
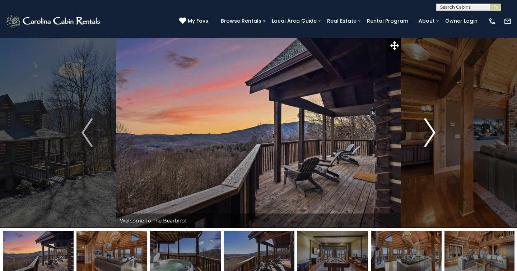
click at [433, 136] on img "Next" at bounding box center [430, 132] width 11 height 29
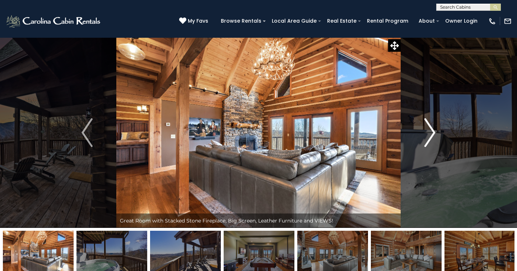
click at [433, 136] on img "Next" at bounding box center [430, 132] width 11 height 29
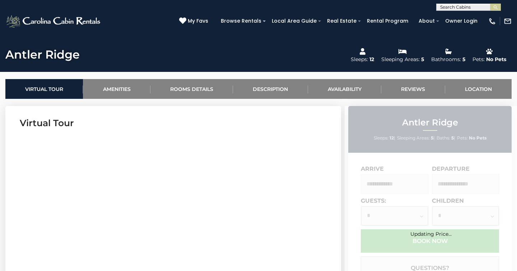
scroll to position [327, 0]
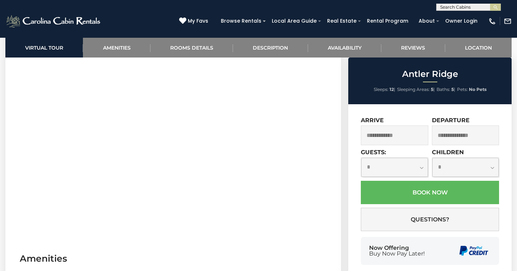
click at [397, 136] on input "text" at bounding box center [395, 135] width 68 height 20
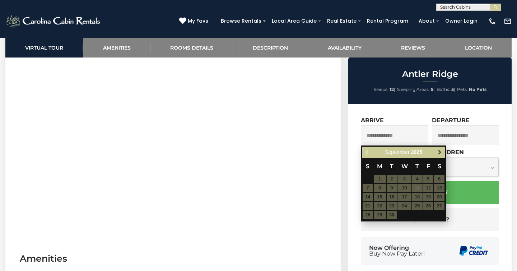
click at [440, 152] on span "Next" at bounding box center [440, 152] width 6 height 6
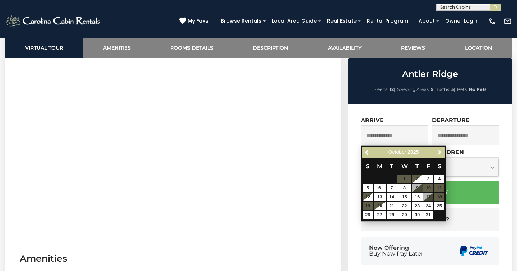
click at [440, 152] on span "Next" at bounding box center [440, 152] width 6 height 6
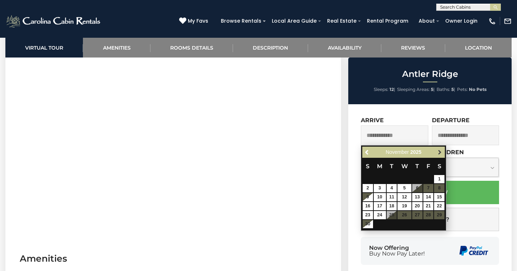
click at [440, 152] on span "Next" at bounding box center [440, 152] width 6 height 6
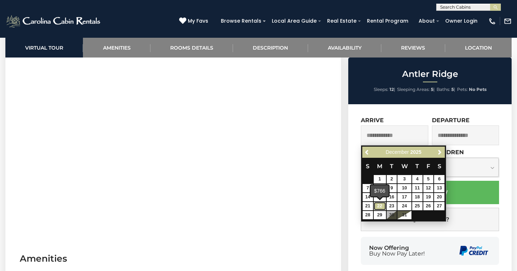
click at [380, 207] on link "22" at bounding box center [380, 206] width 12 height 8
type input "**********"
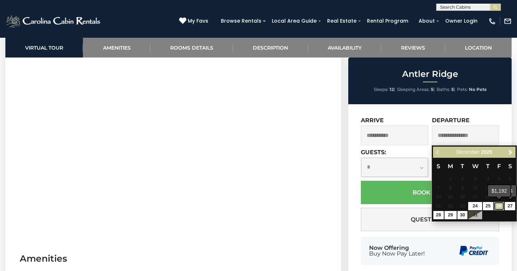
click at [502, 207] on link "26" at bounding box center [499, 206] width 10 height 8
type input "**********"
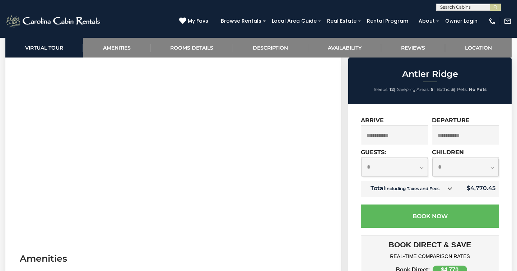
click at [410, 173] on select "**********" at bounding box center [394, 167] width 67 height 19
select select "**"
click at [361, 158] on select "**********" at bounding box center [394, 167] width 67 height 19
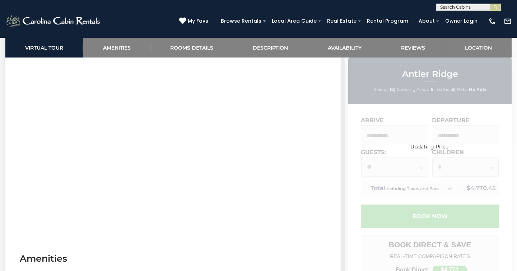
click at [457, 170] on div "Updating Price..." at bounding box center [431, 239] width 172 height 364
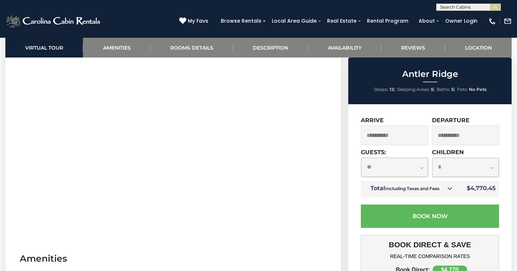
click at [473, 173] on select "**********" at bounding box center [465, 167] width 67 height 19
select select "*"
click at [432, 158] on select "**********" at bounding box center [465, 167] width 67 height 19
click at [238, 233] on section "Virtual Tour" at bounding box center [173, 131] width 336 height 219
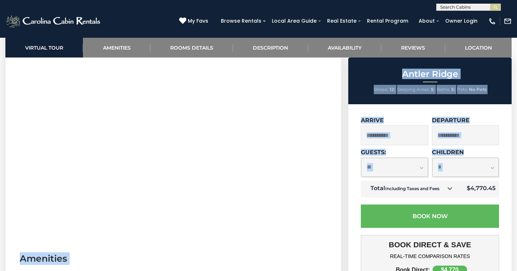
drag, startPoint x: 346, startPoint y: 186, endPoint x: 18, endPoint y: 183, distance: 327.2
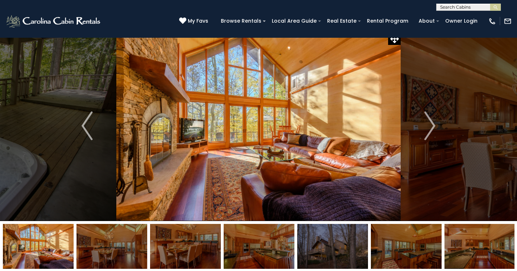
scroll to position [9, 0]
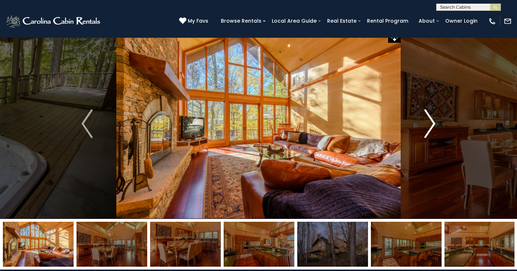
click at [435, 123] on img "Next" at bounding box center [430, 123] width 11 height 29
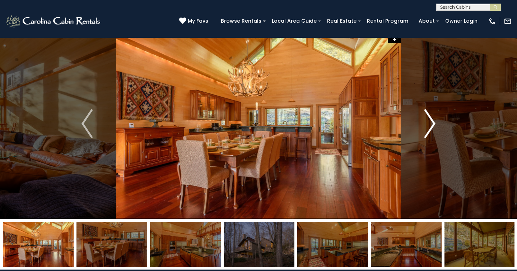
click at [435, 123] on img "Next" at bounding box center [430, 123] width 11 height 29
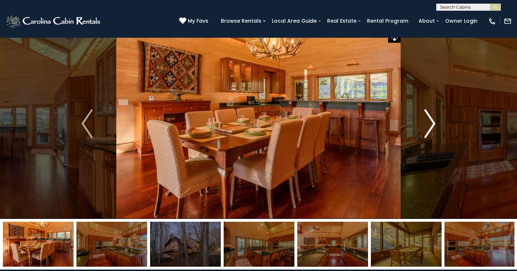
click at [435, 123] on img "Next" at bounding box center [430, 123] width 11 height 29
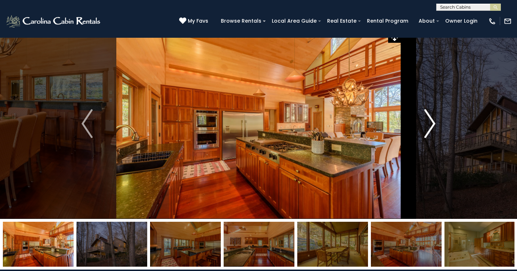
click at [435, 123] on img "Next" at bounding box center [430, 123] width 11 height 29
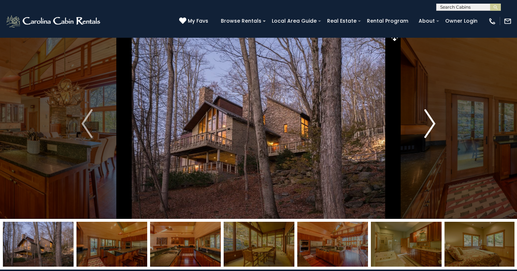
click at [435, 123] on img "Next" at bounding box center [430, 123] width 11 height 29
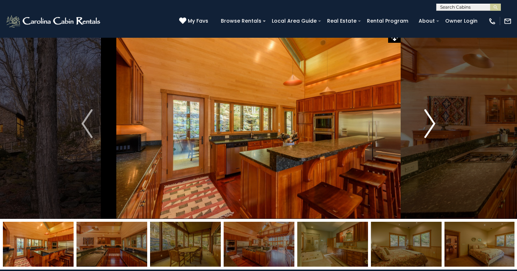
click at [435, 123] on img "Next" at bounding box center [430, 123] width 11 height 29
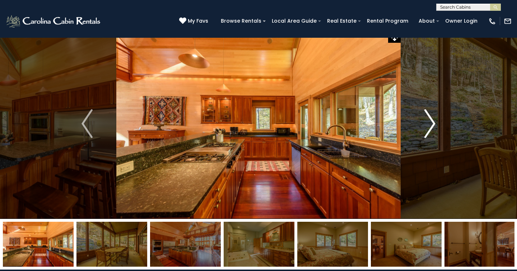
click at [435, 123] on img "Next" at bounding box center [430, 123] width 11 height 29
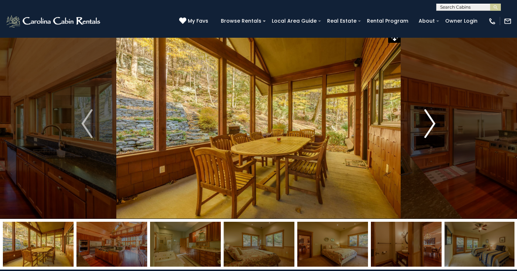
click at [435, 123] on img "Next" at bounding box center [430, 123] width 11 height 29
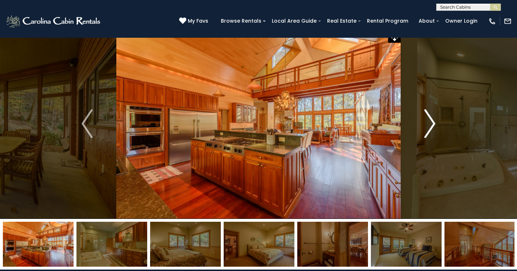
click at [435, 123] on img "Next" at bounding box center [430, 123] width 11 height 29
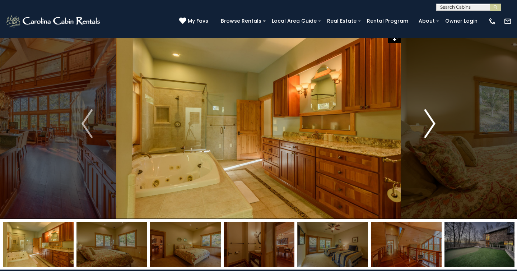
click at [435, 123] on img "Next" at bounding box center [430, 123] width 11 height 29
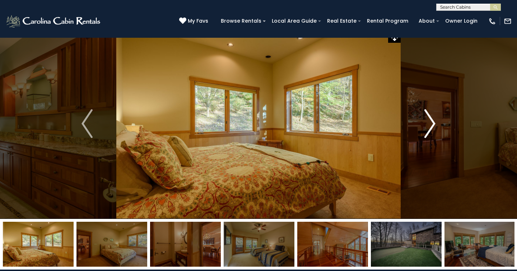
click at [435, 123] on img "Next" at bounding box center [430, 123] width 11 height 29
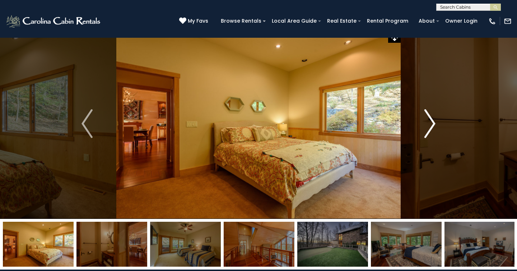
click at [435, 123] on img "Next" at bounding box center [430, 123] width 11 height 29
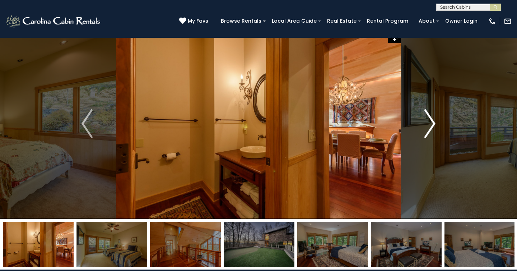
click at [435, 123] on img "Next" at bounding box center [430, 123] width 11 height 29
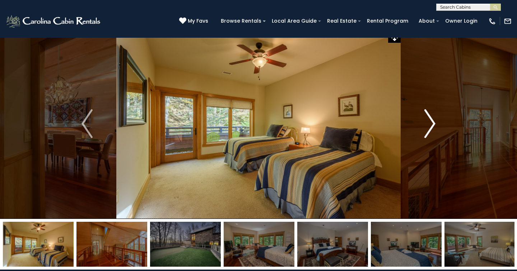
click at [435, 123] on img "Next" at bounding box center [430, 123] width 11 height 29
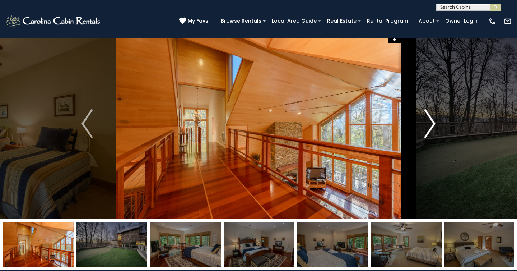
click at [435, 123] on img "Next" at bounding box center [430, 123] width 11 height 29
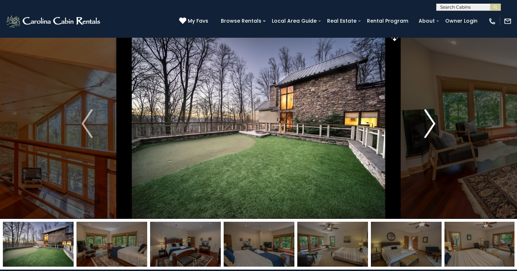
click at [435, 123] on img "Next" at bounding box center [430, 123] width 11 height 29
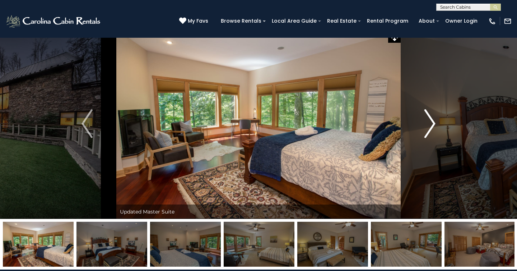
click at [435, 123] on img "Next" at bounding box center [430, 123] width 11 height 29
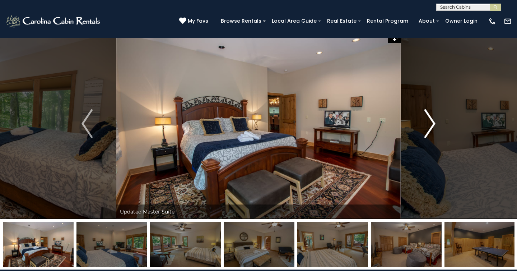
click at [435, 123] on img "Next" at bounding box center [430, 123] width 11 height 29
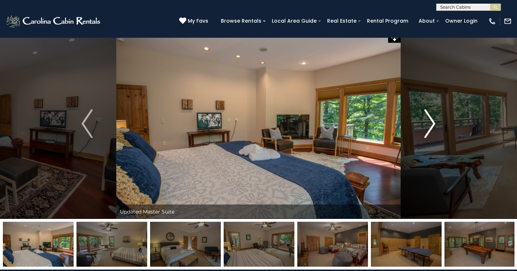
click at [435, 123] on img "Next" at bounding box center [430, 123] width 11 height 29
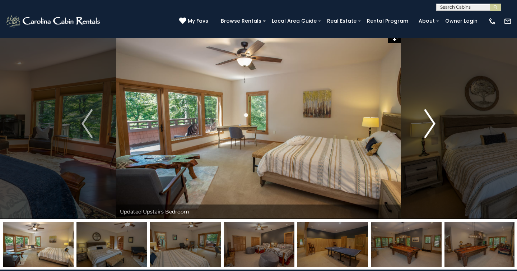
click at [435, 123] on img "Next" at bounding box center [430, 123] width 11 height 29
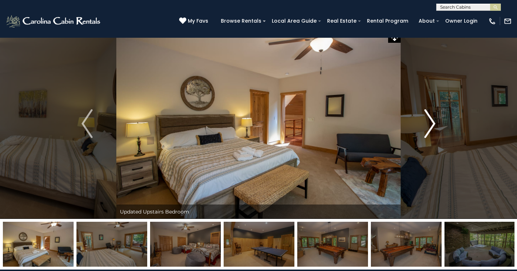
click at [435, 123] on img "Next" at bounding box center [430, 123] width 11 height 29
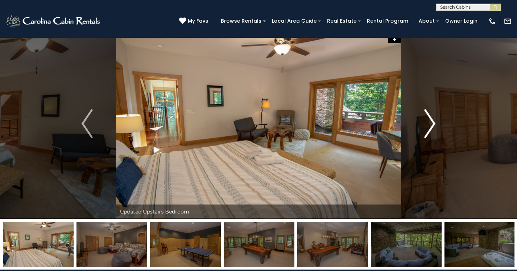
click at [435, 123] on img "Next" at bounding box center [430, 123] width 11 height 29
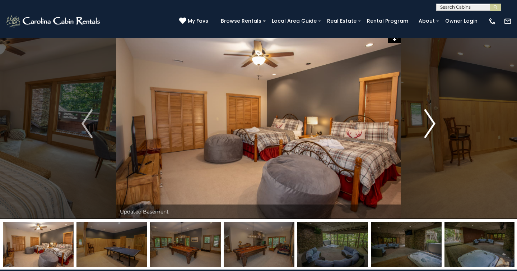
click at [435, 123] on img "Next" at bounding box center [430, 123] width 11 height 29
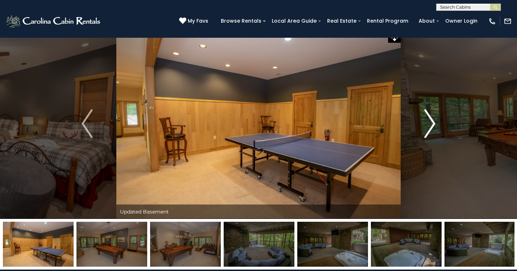
click at [435, 123] on img "Next" at bounding box center [430, 123] width 11 height 29
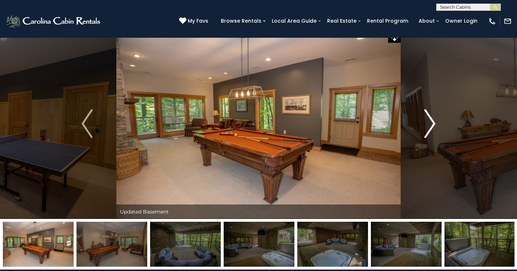
click at [435, 123] on img "Next" at bounding box center [430, 123] width 11 height 29
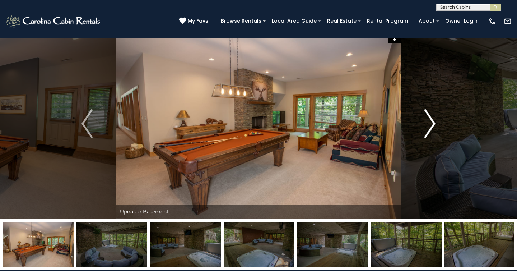
click at [435, 123] on img "Next" at bounding box center [430, 123] width 11 height 29
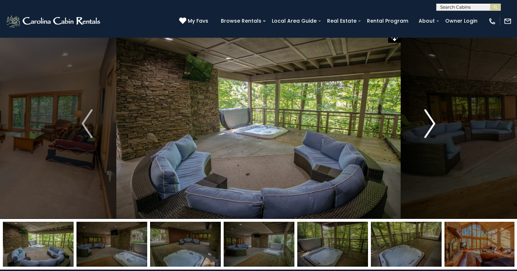
click at [435, 123] on img "Next" at bounding box center [430, 123] width 11 height 29
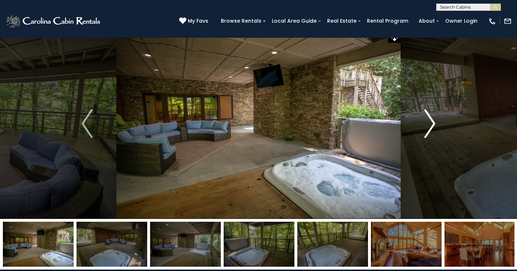
click at [435, 123] on img "Next" at bounding box center [430, 123] width 11 height 29
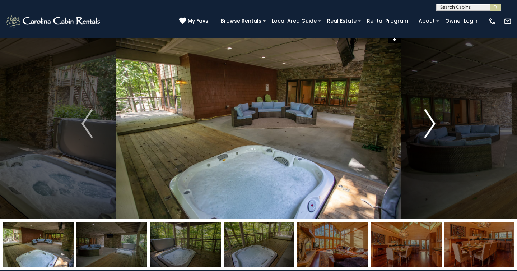
click at [435, 123] on img "Next" at bounding box center [430, 123] width 11 height 29
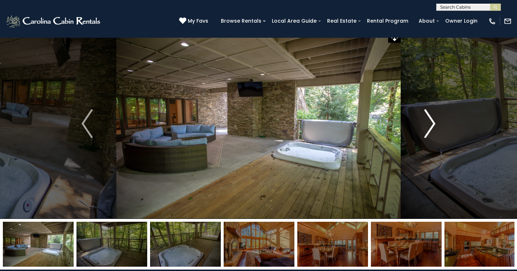
click at [434, 123] on img "Next" at bounding box center [430, 123] width 11 height 29
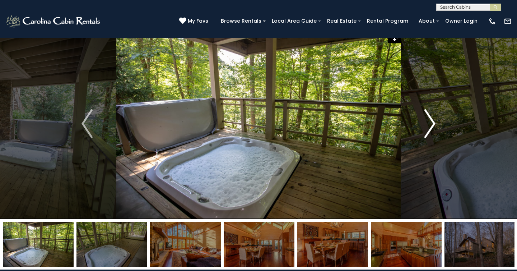
click at [434, 123] on img "Next" at bounding box center [430, 123] width 11 height 29
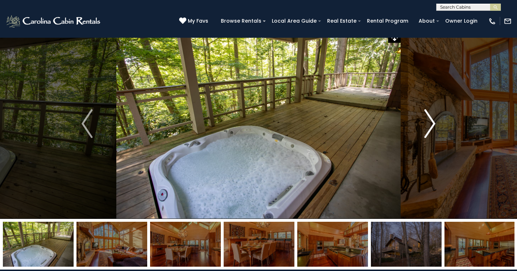
click at [434, 122] on img "Next" at bounding box center [430, 123] width 11 height 29
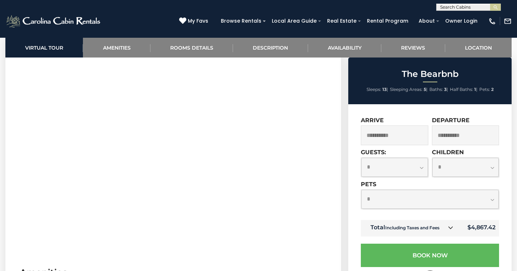
scroll to position [325, 0]
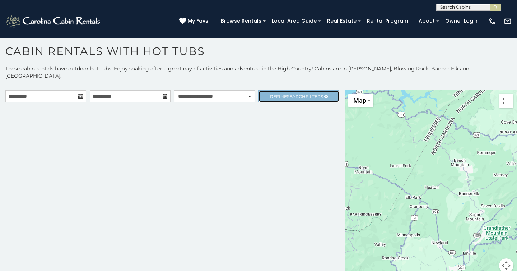
click at [295, 90] on link "Refine Search Filters" at bounding box center [299, 96] width 81 height 12
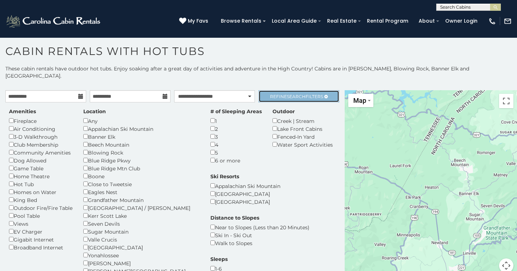
click at [316, 94] on span "Refine Search Filters" at bounding box center [296, 96] width 53 height 5
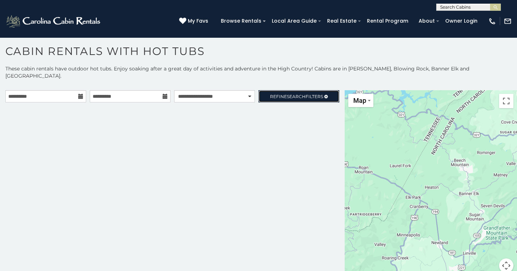
scroll to position [3, 0]
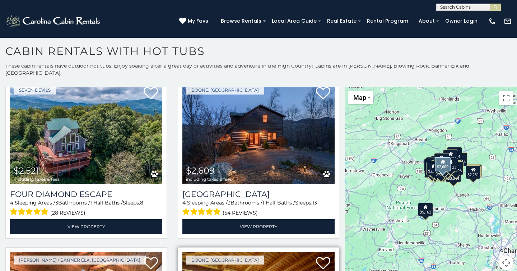
scroll to position [2230, 0]
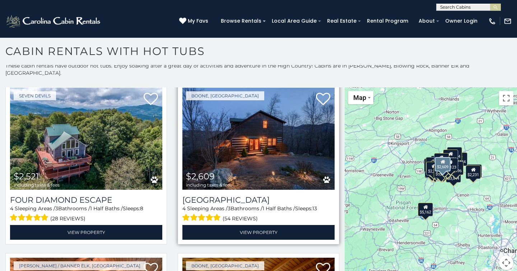
click at [261, 138] on img at bounding box center [258, 139] width 152 height 102
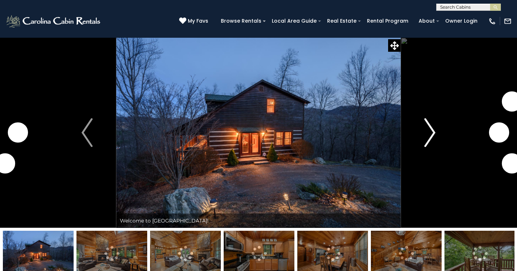
click at [430, 130] on img "Next" at bounding box center [430, 132] width 11 height 29
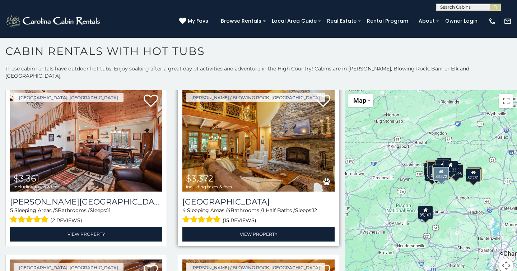
scroll to position [4, 0]
